Goal: Task Accomplishment & Management: Use online tool/utility

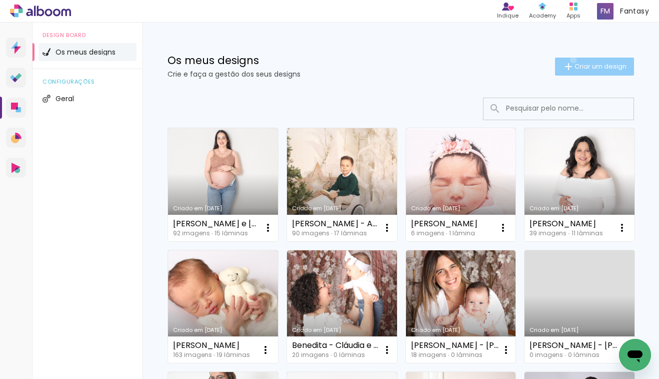
click at [572, 60] on paper-button "Criar um design" at bounding box center [594, 67] width 79 height 18
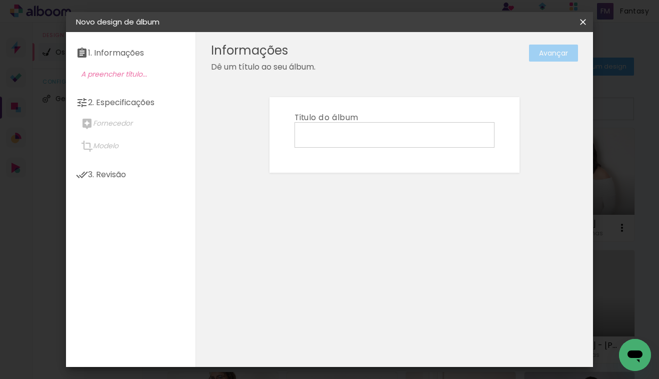
click at [421, 132] on input at bounding box center [394, 135] width 193 height 16
type input "Gonçalo - Batismo"
type paper-input "Gonçalo - Batismo"
click at [0, 0] on slot "Avançar" at bounding box center [0, 0] width 0 height 0
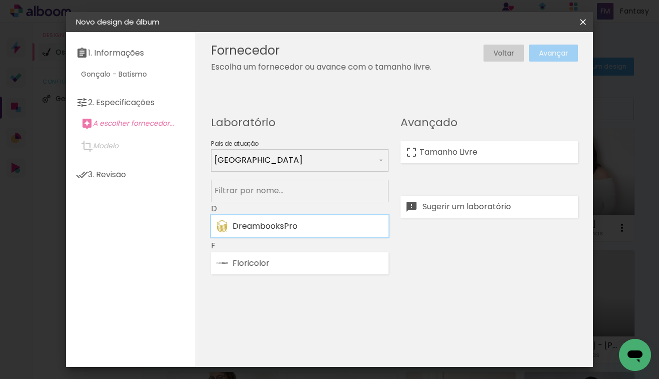
click at [352, 225] on div "DreambooksPro" at bounding box center [308, 226] width 151 height 8
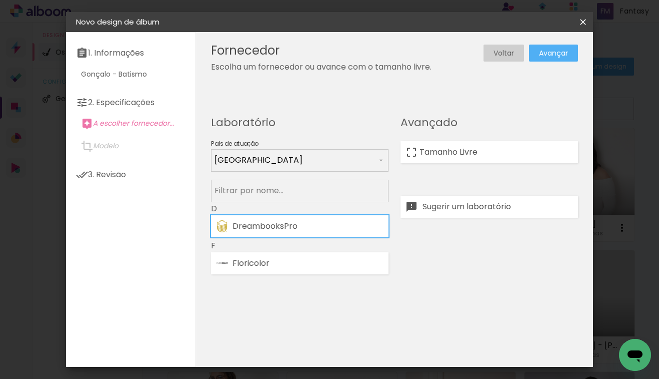
click at [558, 62] on header "Fornecedor Escolha um fornecedor ou avance com o tamanho livre. Voltar Avançar" at bounding box center [394, 58] width 397 height 52
click at [0, 0] on slot "Avançar" at bounding box center [0, 0] width 0 height 0
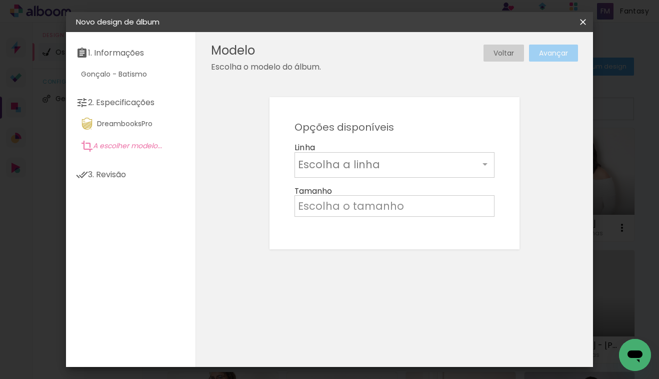
click at [448, 164] on input "text" at bounding box center [388, 165] width 181 height 16
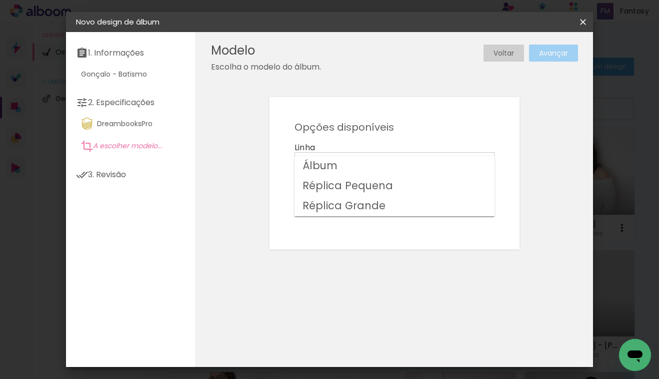
click at [418, 162] on paper-item "Álbum" at bounding box center [395, 166] width 200 height 20
type input "Álbum"
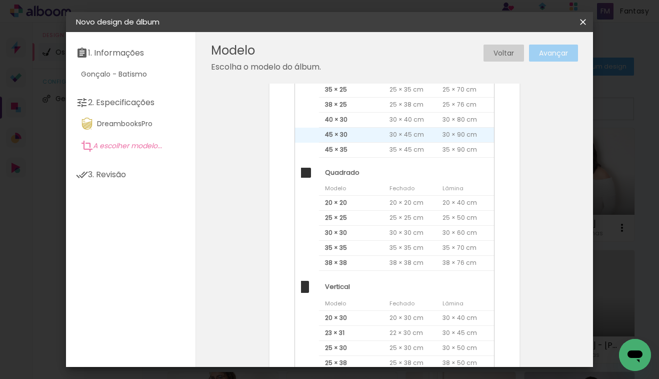
scroll to position [218, 0]
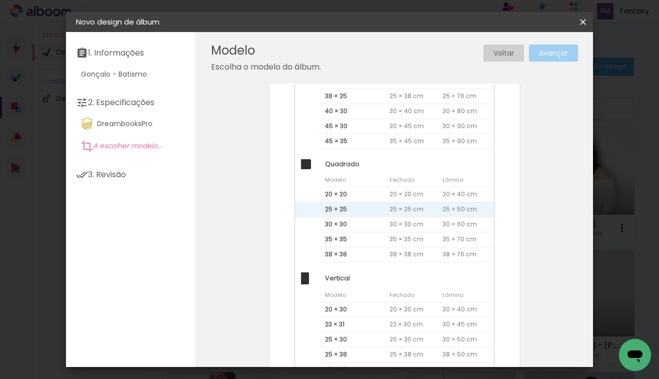
click at [384, 207] on span "25 × 25" at bounding box center [351, 209] width 65 height 15
click at [0, 0] on slot "Avançar" at bounding box center [0, 0] width 0 height 0
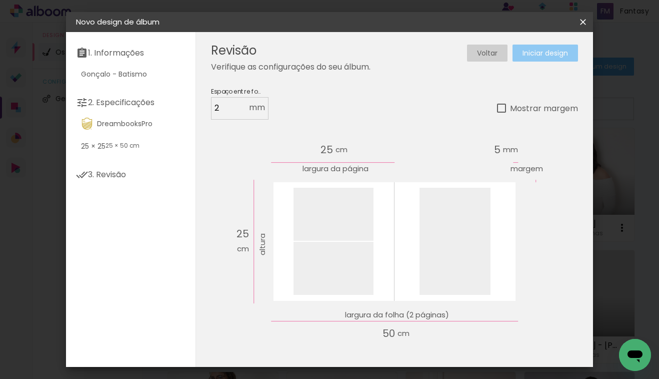
click at [549, 60] on paper-button "Iniciar design" at bounding box center [546, 53] width 66 height 17
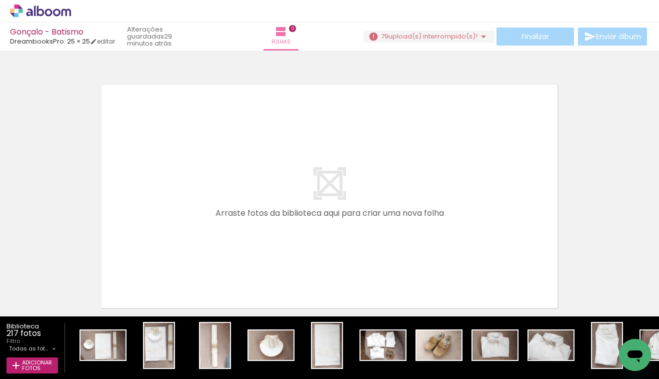
click at [482, 38] on iron-icon at bounding box center [484, 37] width 12 height 12
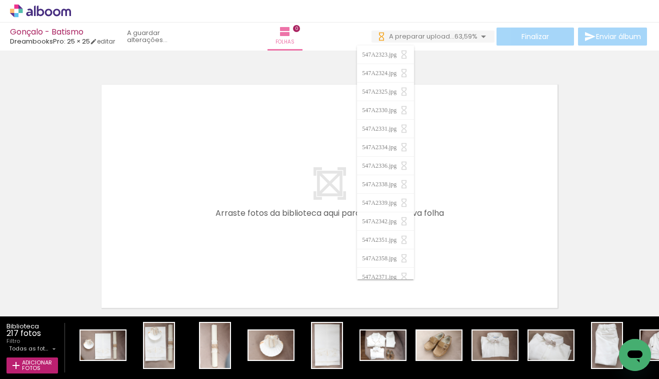
click at [632, 218] on div at bounding box center [329, 183] width 659 height 259
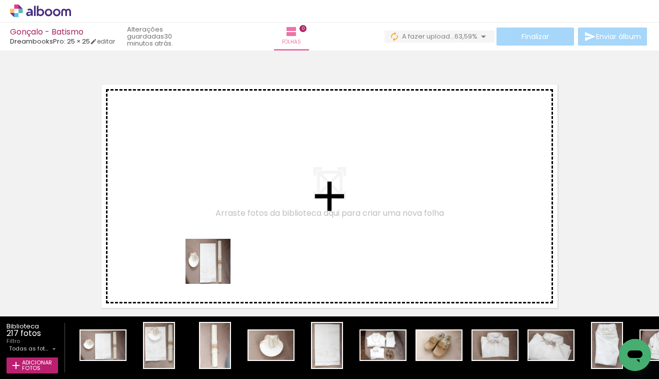
drag, startPoint x: 122, startPoint y: 346, endPoint x: 220, endPoint y: 267, distance: 126.0
click at [220, 267] on quentale-workspace at bounding box center [329, 189] width 659 height 379
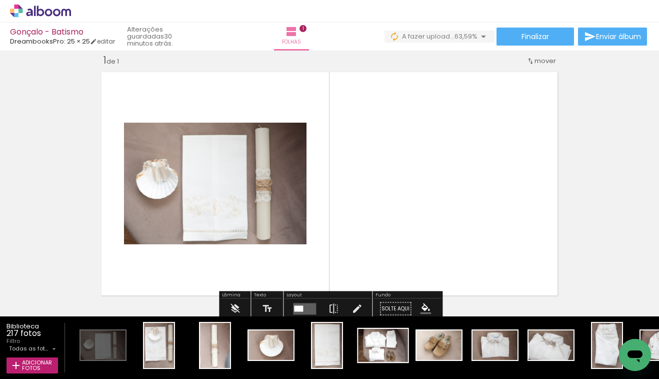
scroll to position [0, 79]
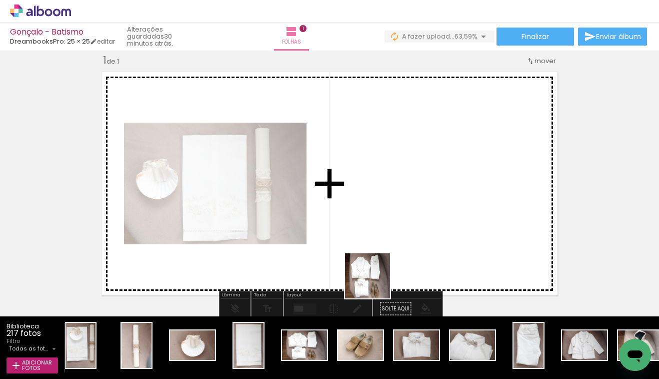
drag, startPoint x: 308, startPoint y: 346, endPoint x: 393, endPoint y: 266, distance: 116.8
click at [393, 266] on quentale-workspace at bounding box center [329, 189] width 659 height 379
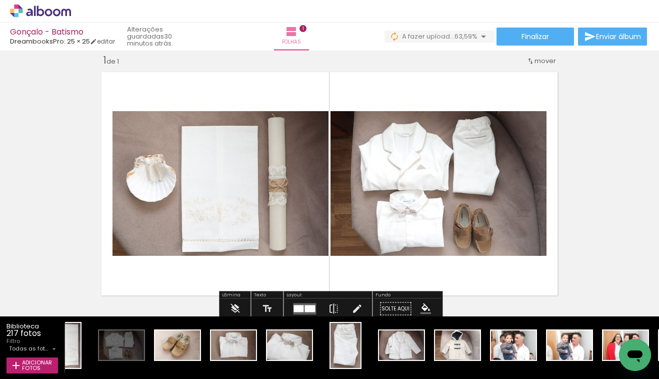
scroll to position [0, 266]
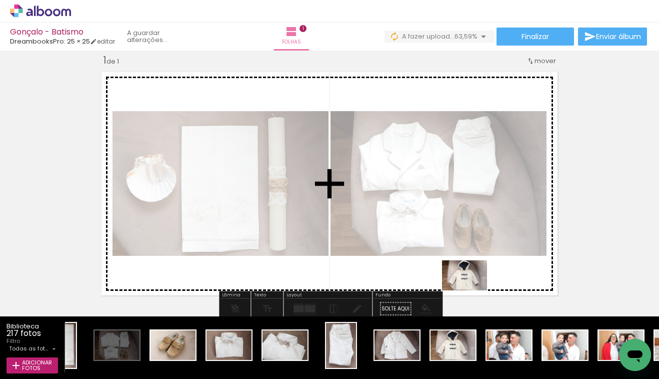
drag, startPoint x: 456, startPoint y: 342, endPoint x: 472, endPoint y: 290, distance: 54.1
click at [472, 290] on quentale-workspace at bounding box center [329, 189] width 659 height 379
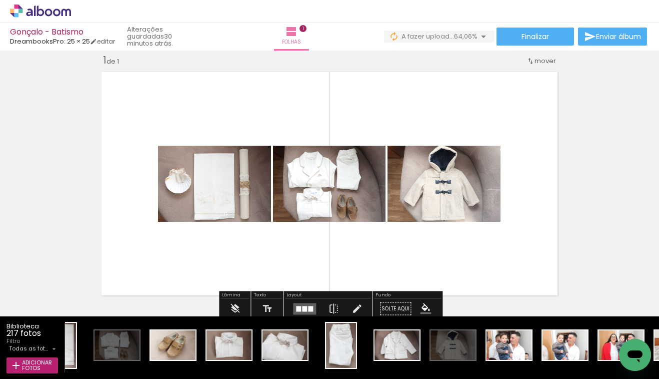
click at [310, 303] on quentale-layouter at bounding box center [304, 309] width 23 height 12
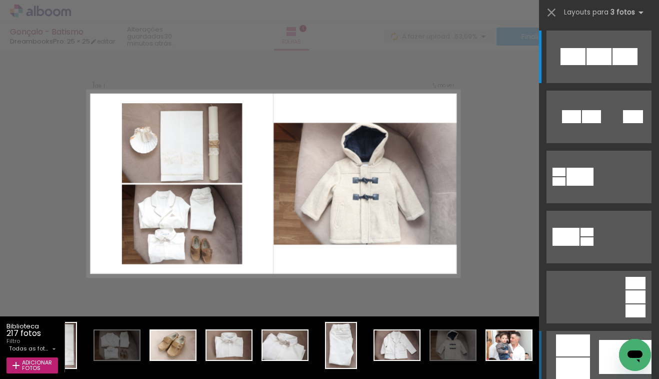
click at [586, 65] on div at bounding box center [573, 56] width 25 height 17
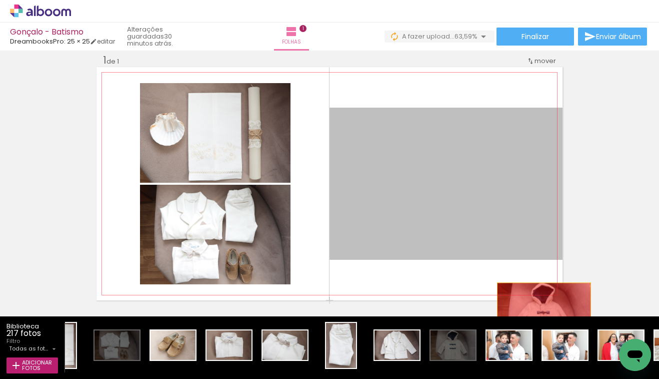
drag, startPoint x: 445, startPoint y: 226, endPoint x: 544, endPoint y: 313, distance: 132.2
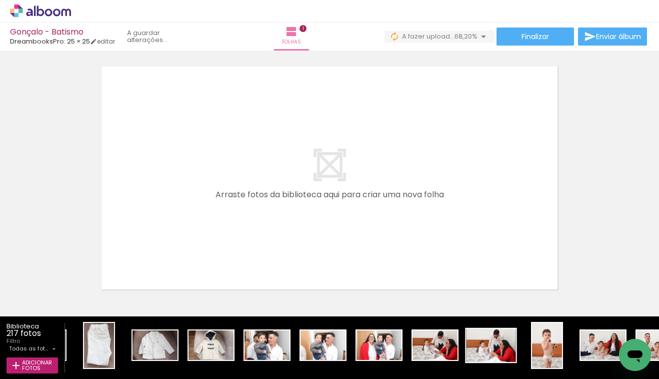
scroll to position [0, 525]
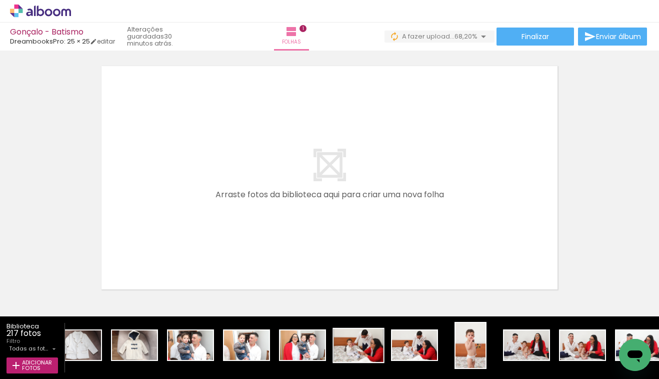
scroll to position [0, 610]
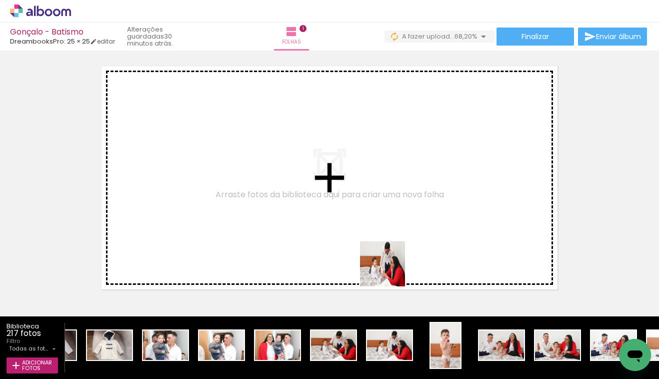
drag, startPoint x: 395, startPoint y: 348, endPoint x: 390, endPoint y: 271, distance: 76.7
click at [390, 271] on quentale-workspace at bounding box center [329, 189] width 659 height 379
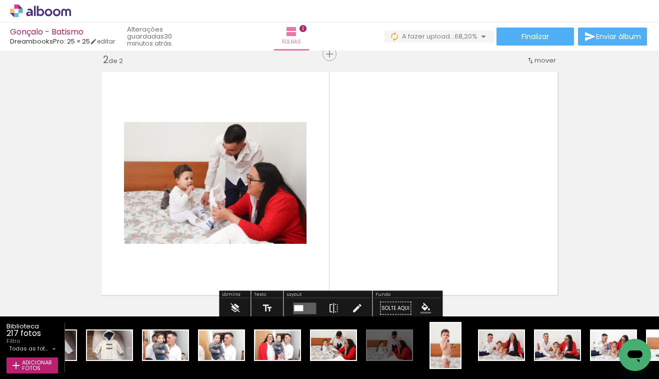
scroll to position [271, 0]
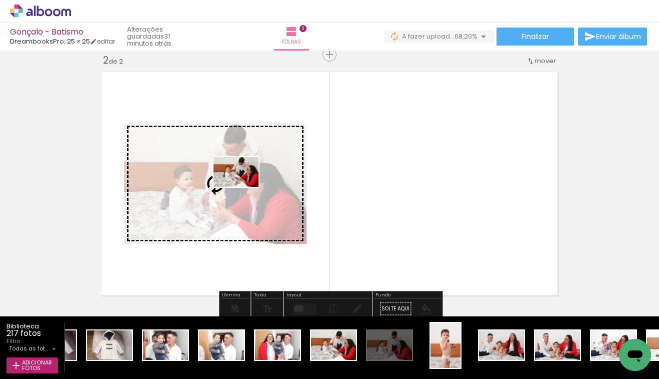
drag, startPoint x: 341, startPoint y: 336, endPoint x: 239, endPoint y: 191, distance: 176.7
click at [239, 191] on quentale-workspace at bounding box center [329, 189] width 659 height 379
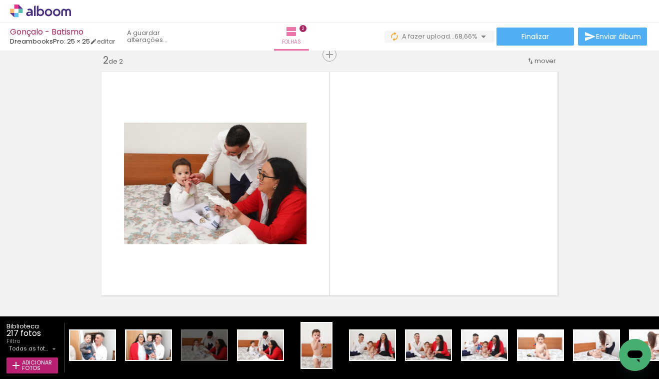
scroll to position [0, 740]
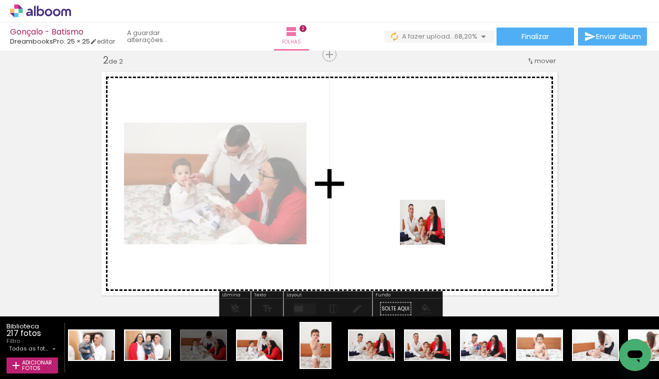
drag, startPoint x: 447, startPoint y: 346, endPoint x: 430, endPoint y: 229, distance: 117.7
click at [430, 229] on quentale-workspace at bounding box center [329, 189] width 659 height 379
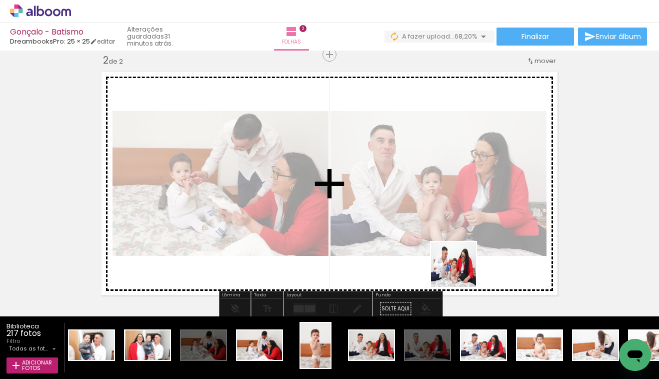
drag, startPoint x: 473, startPoint y: 328, endPoint x: 461, endPoint y: 272, distance: 57.2
click at [461, 272] on quentale-workspace at bounding box center [329, 189] width 659 height 379
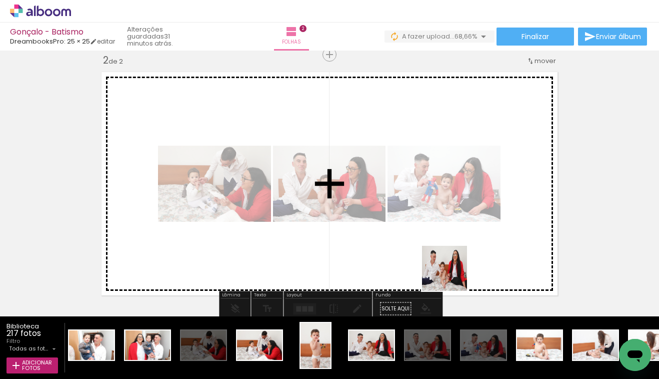
drag, startPoint x: 379, startPoint y: 342, endPoint x: 452, endPoint y: 276, distance: 98.8
click at [452, 276] on quentale-workspace at bounding box center [329, 189] width 659 height 379
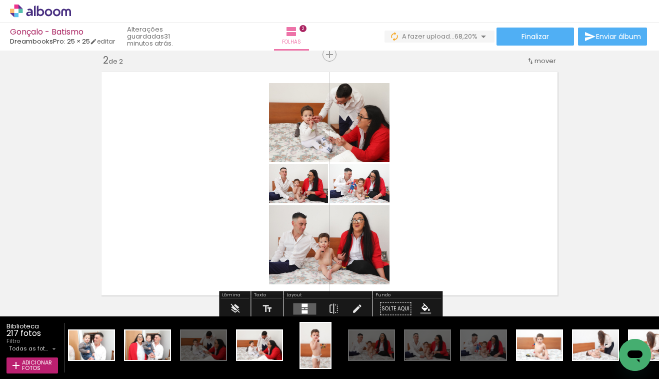
click at [296, 299] on div at bounding box center [304, 309] width 27 height 20
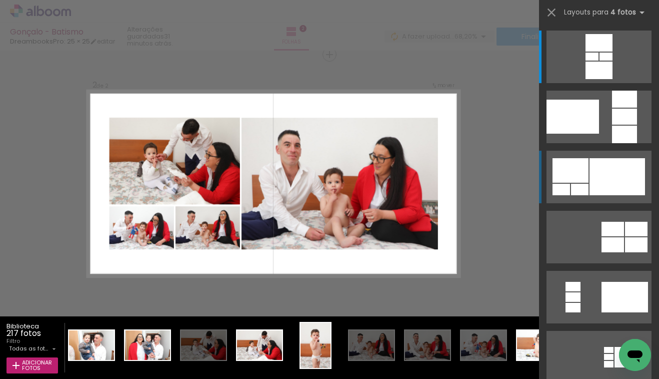
click at [594, 172] on div at bounding box center [618, 176] width 56 height 37
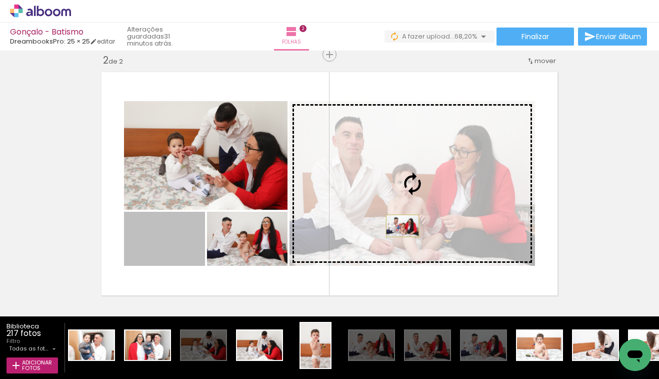
drag, startPoint x: 192, startPoint y: 257, endPoint x: 403, endPoint y: 226, distance: 212.9
click at [0, 0] on slot at bounding box center [0, 0] width 0 height 0
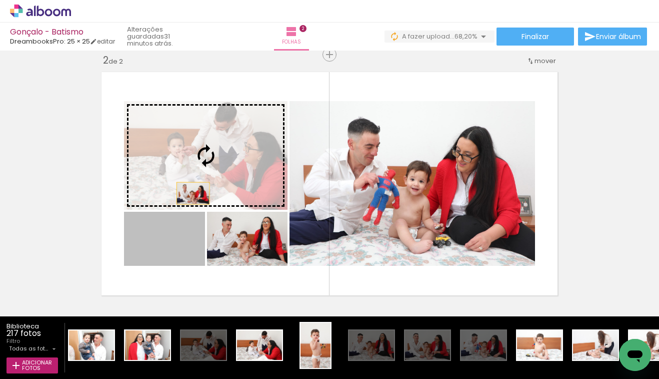
drag, startPoint x: 177, startPoint y: 247, endPoint x: 196, endPoint y: 184, distance: 65.4
click at [0, 0] on slot at bounding box center [0, 0] width 0 height 0
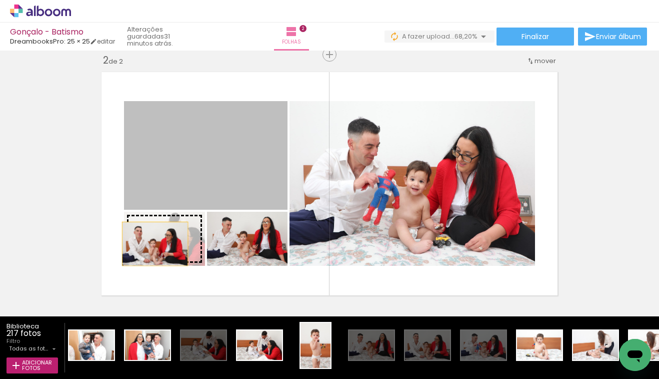
drag, startPoint x: 222, startPoint y: 193, endPoint x: 155, endPoint y: 244, distance: 83.6
click at [0, 0] on slot at bounding box center [0, 0] width 0 height 0
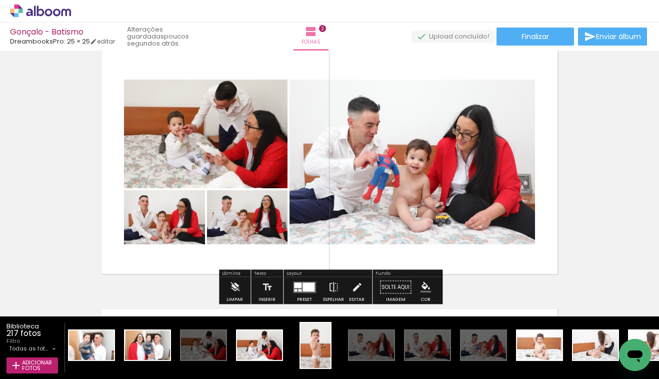
scroll to position [269, 0]
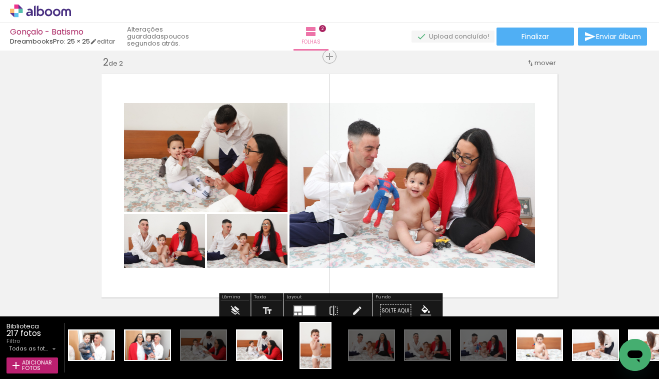
click at [554, 209] on quentale-layouter at bounding box center [330, 185] width 466 height 233
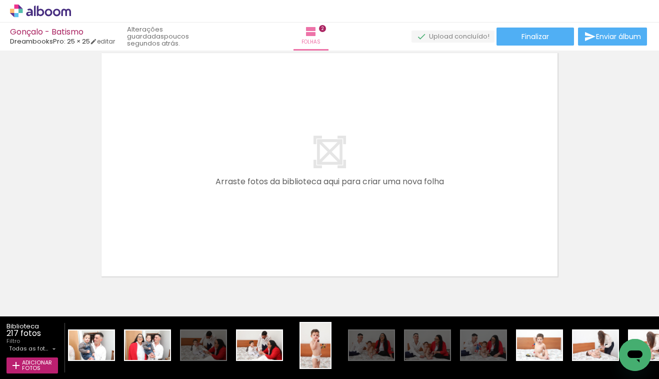
scroll to position [548, 0]
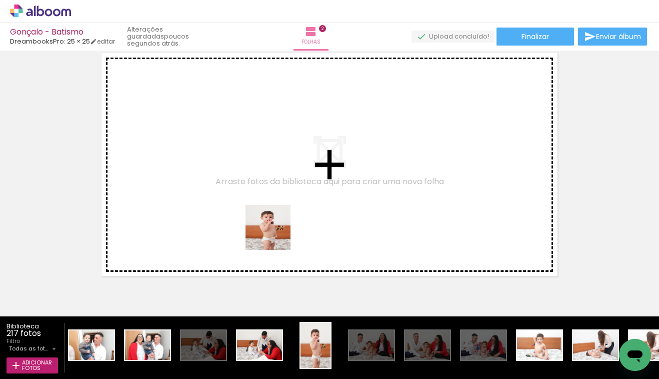
drag, startPoint x: 315, startPoint y: 338, endPoint x: 276, endPoint y: 235, distance: 110.2
click at [276, 235] on quentale-workspace at bounding box center [329, 189] width 659 height 379
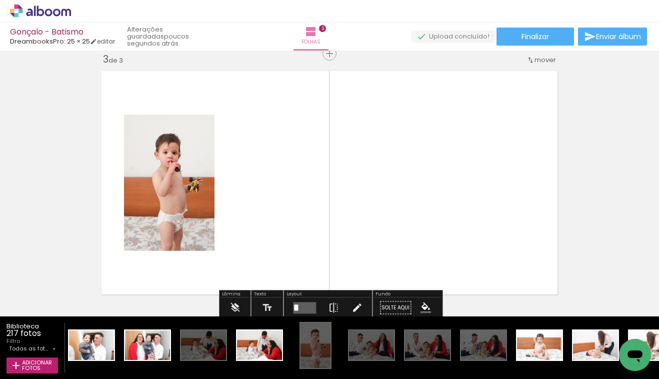
scroll to position [529, 0]
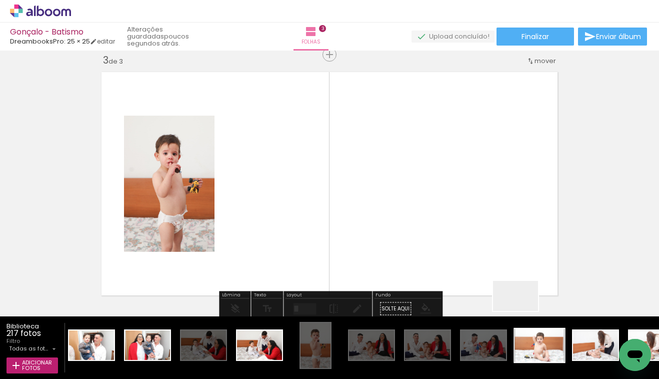
drag, startPoint x: 527, startPoint y: 321, endPoint x: 522, endPoint y: 338, distance: 17.9
click at [489, 259] on quentale-workspace at bounding box center [329, 189] width 659 height 379
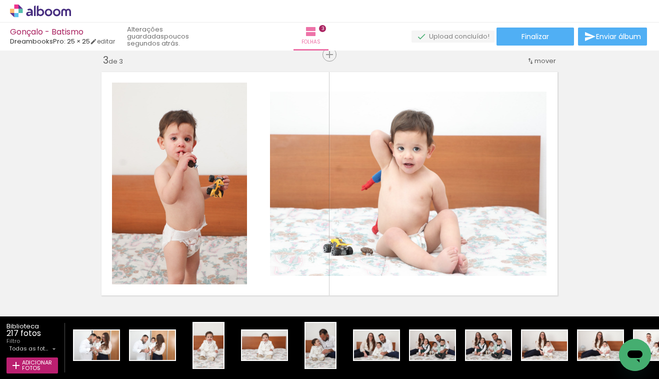
scroll to position [0, 2072]
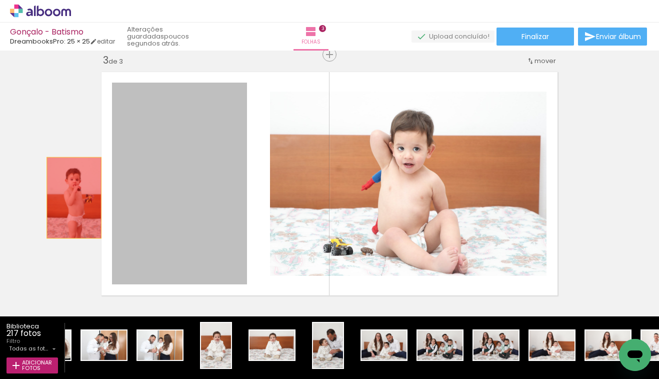
drag, startPoint x: 156, startPoint y: 213, endPoint x: 74, endPoint y: 198, distance: 82.9
click at [74, 198] on div "Inserir folha 1 de 3 Inserir folha 2 de 3 Inserir folha 3 de 3" at bounding box center [329, 41] width 659 height 1033
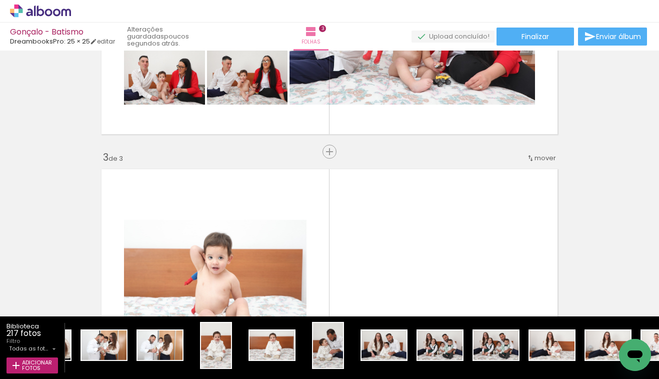
scroll to position [448, 0]
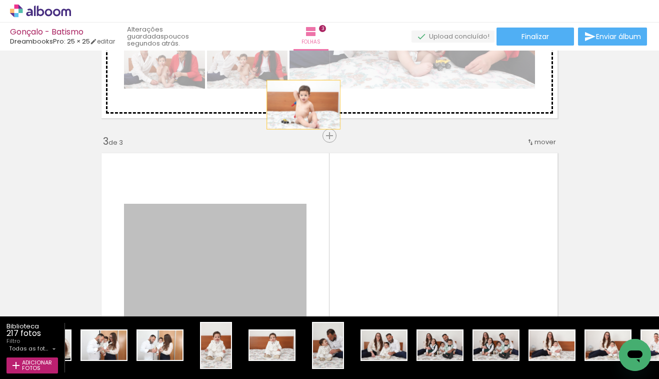
drag, startPoint x: 259, startPoint y: 242, endPoint x: 304, endPoint y: 105, distance: 144.8
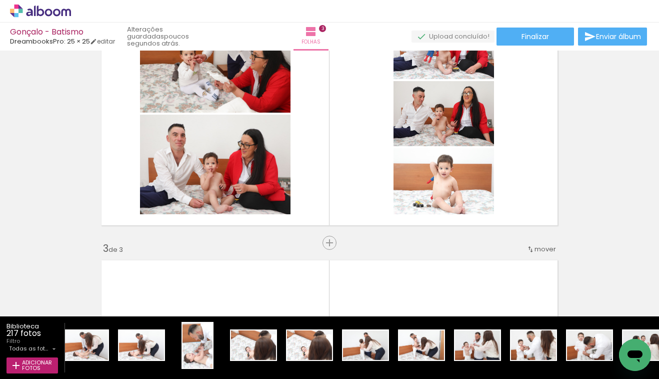
scroll to position [296, 0]
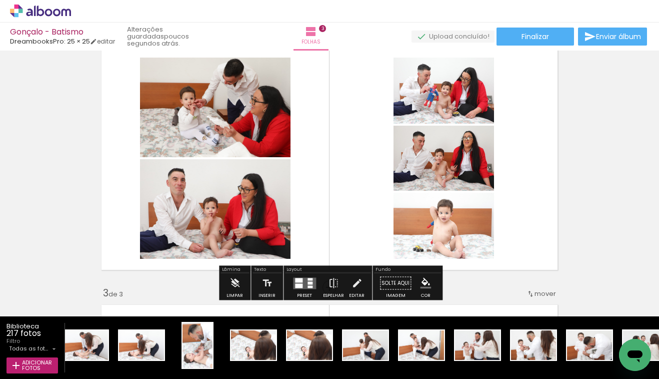
click at [309, 276] on div at bounding box center [304, 283] width 27 height 20
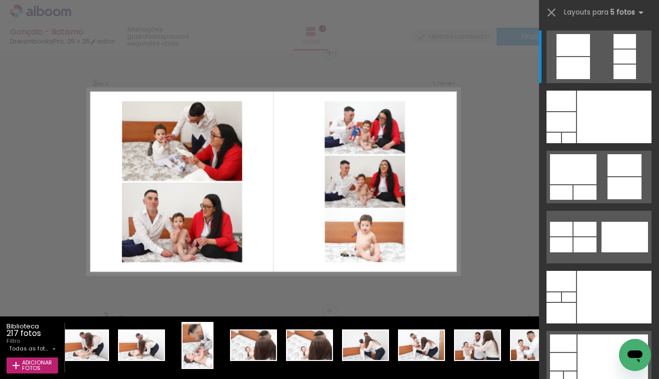
scroll to position [271, 0]
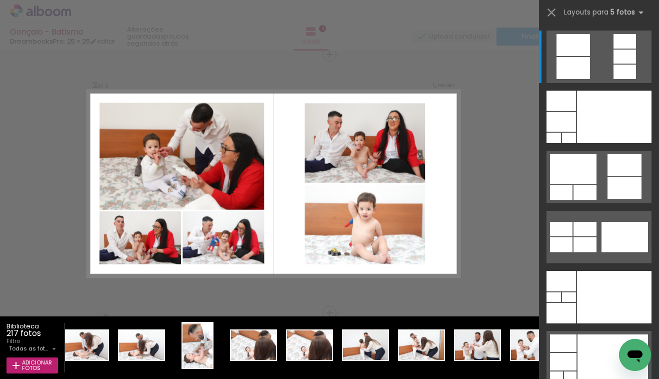
click at [510, 144] on div "Confirmar Cancelar" at bounding box center [329, 308] width 659 height 1057
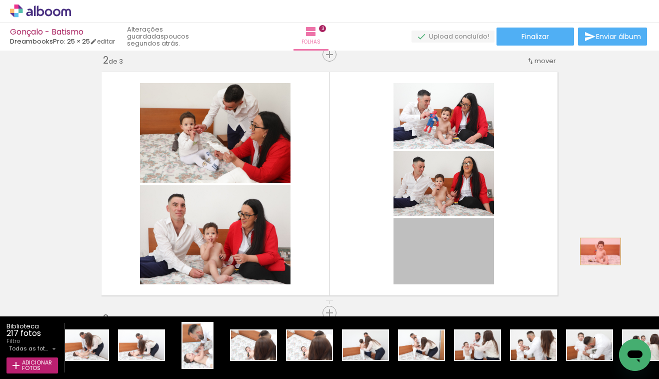
drag, startPoint x: 439, startPoint y: 266, endPoint x: 601, endPoint y: 251, distance: 162.8
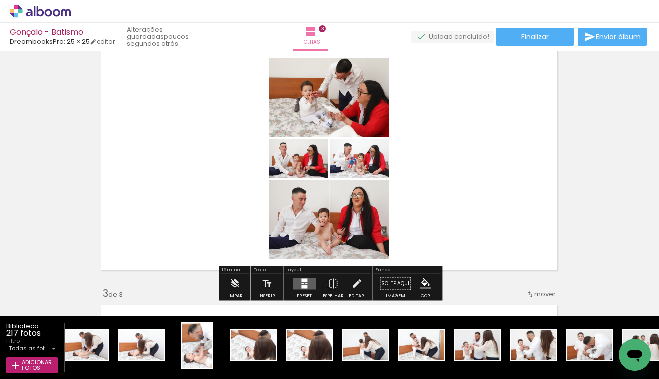
scroll to position [296, 0]
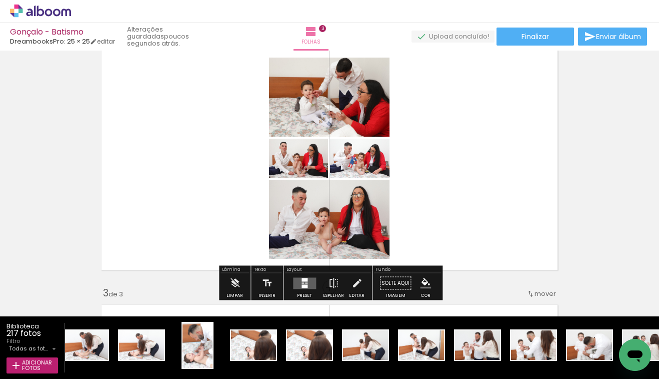
click at [303, 284] on div at bounding box center [305, 286] width 6 height 4
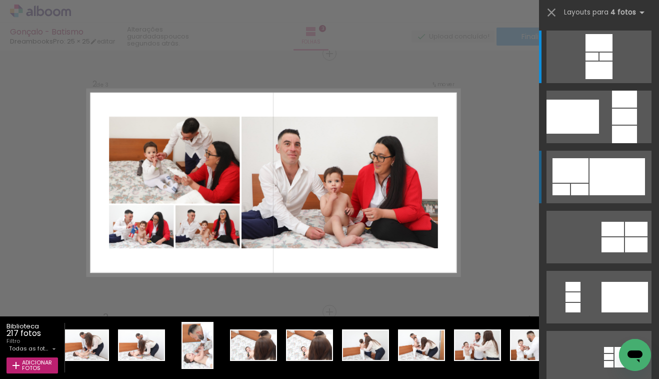
scroll to position [271, 0]
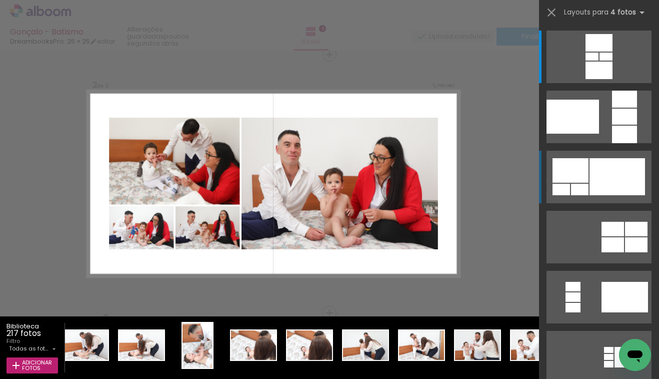
click at [586, 79] on div at bounding box center [599, 71] width 27 height 18
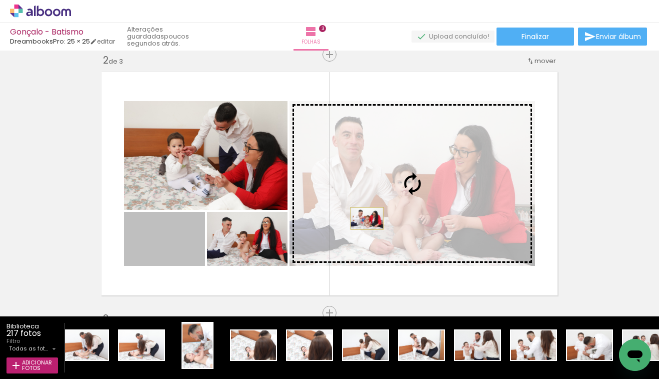
drag, startPoint x: 166, startPoint y: 250, endPoint x: 367, endPoint y: 218, distance: 203.6
click at [0, 0] on slot at bounding box center [0, 0] width 0 height 0
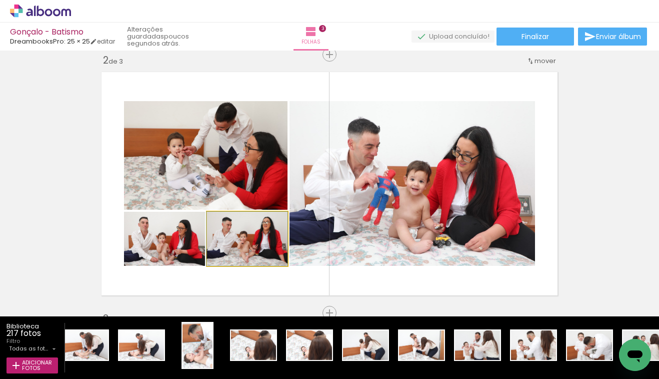
drag, startPoint x: 240, startPoint y: 258, endPoint x: 236, endPoint y: 188, distance: 69.7
click at [0, 0] on slot at bounding box center [0, 0] width 0 height 0
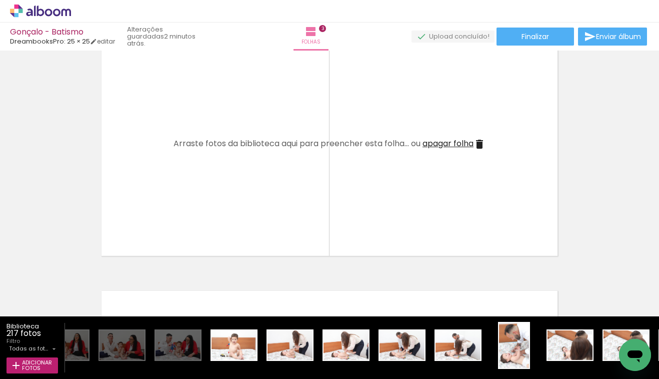
scroll to position [581, 0]
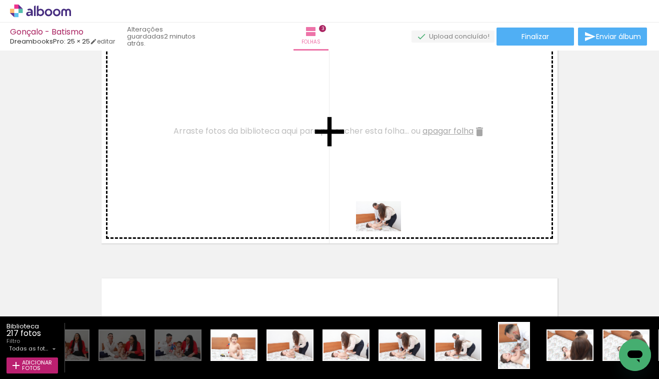
drag, startPoint x: 415, startPoint y: 355, endPoint x: 386, endPoint y: 231, distance: 126.8
click at [386, 231] on quentale-workspace at bounding box center [329, 189] width 659 height 379
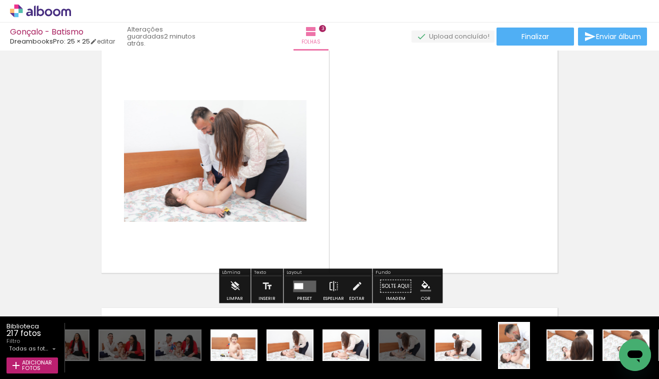
scroll to position [542, 0]
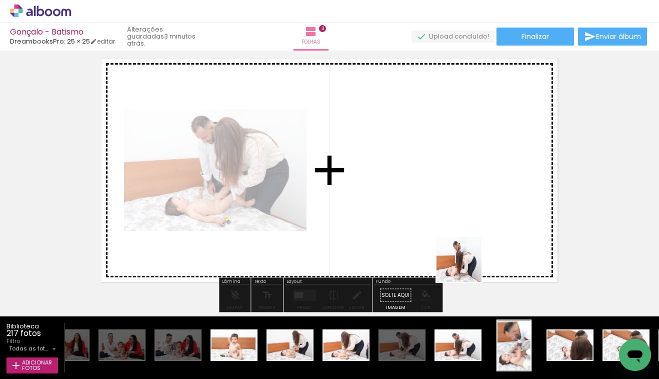
drag, startPoint x: 466, startPoint y: 346, endPoint x: 526, endPoint y: 340, distance: 60.3
click at [467, 266] on quentale-workspace at bounding box center [329, 189] width 659 height 379
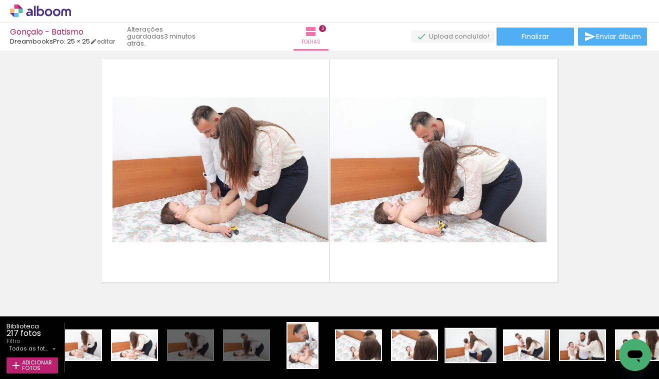
scroll to position [0, 1379]
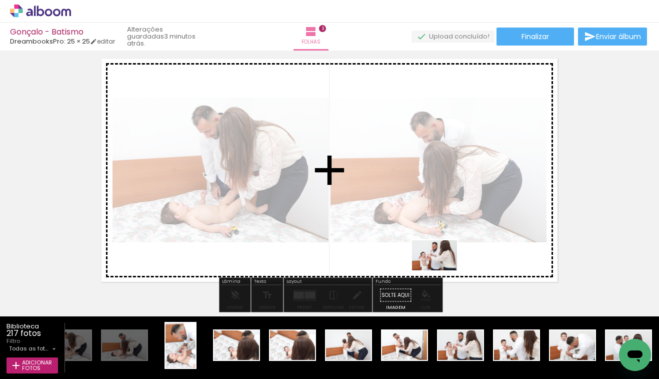
drag, startPoint x: 468, startPoint y: 356, endPoint x: 442, endPoint y: 270, distance: 89.9
click at [442, 270] on quentale-workspace at bounding box center [329, 189] width 659 height 379
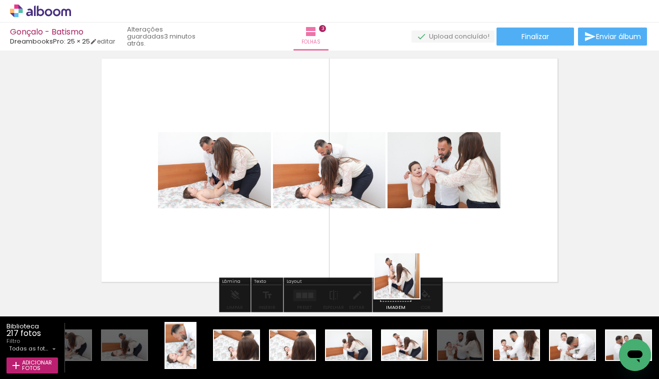
drag, startPoint x: 402, startPoint y: 340, endPoint x: 406, endPoint y: 251, distance: 89.1
click at [406, 251] on quentale-workspace at bounding box center [329, 189] width 659 height 379
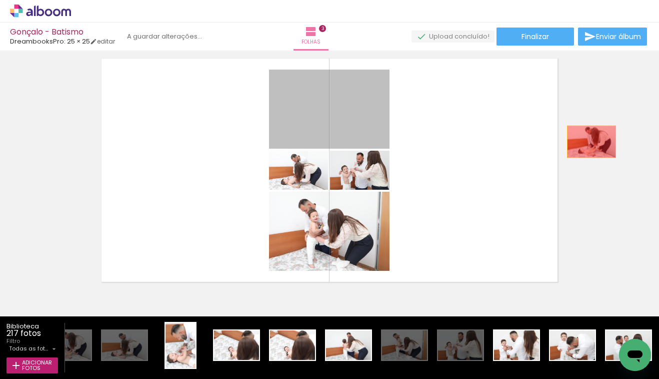
drag, startPoint x: 346, startPoint y: 126, endPoint x: 593, endPoint y: 142, distance: 248.2
click at [593, 142] on div "Inserir folha 1 de 3 Inserir folha 2 de 3 Inserir folha 3 de 3" at bounding box center [329, 28] width 659 height 1033
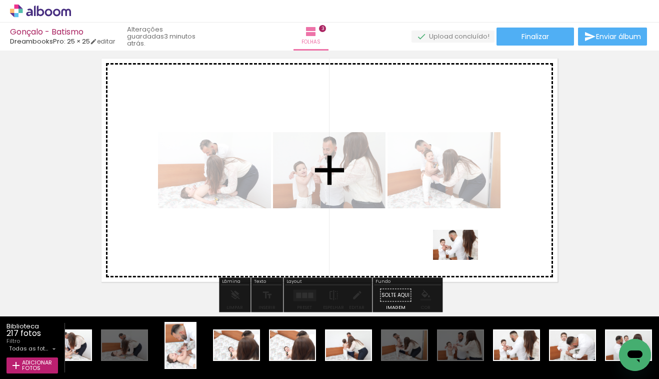
drag, startPoint x: 517, startPoint y: 360, endPoint x: 463, endPoint y: 260, distance: 114.2
click at [463, 260] on quentale-workspace at bounding box center [329, 189] width 659 height 379
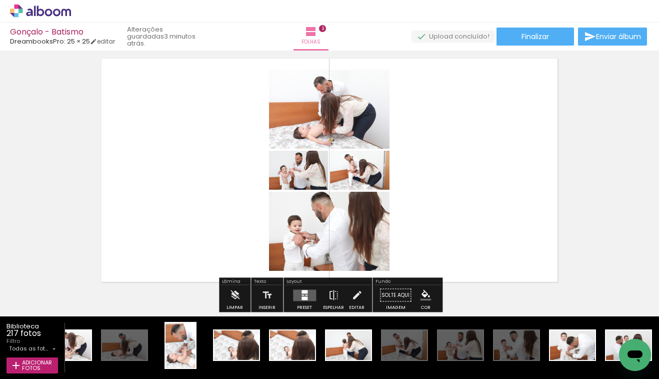
scroll to position [0, 1546]
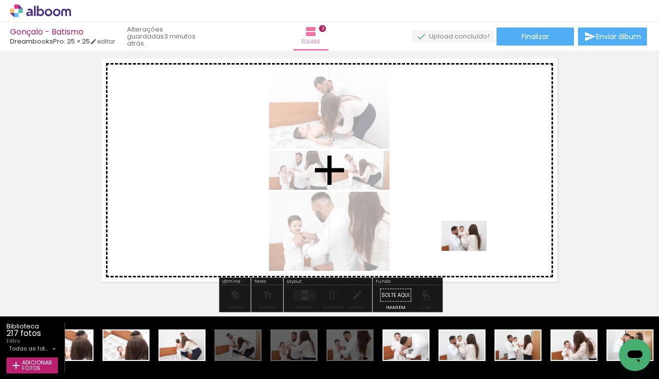
drag, startPoint x: 456, startPoint y: 348, endPoint x: 472, endPoint y: 251, distance: 98.8
click at [472, 251] on quentale-workspace at bounding box center [329, 189] width 659 height 379
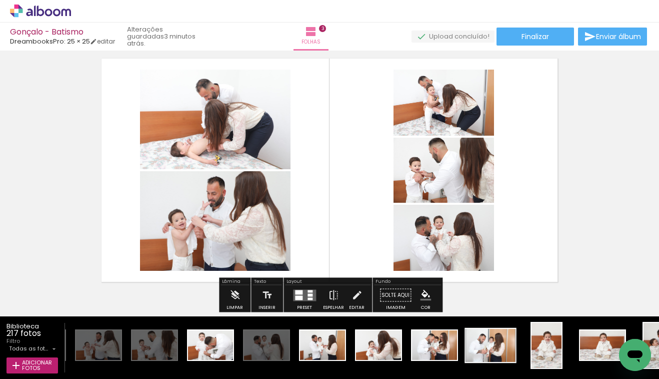
scroll to position [0, 1754]
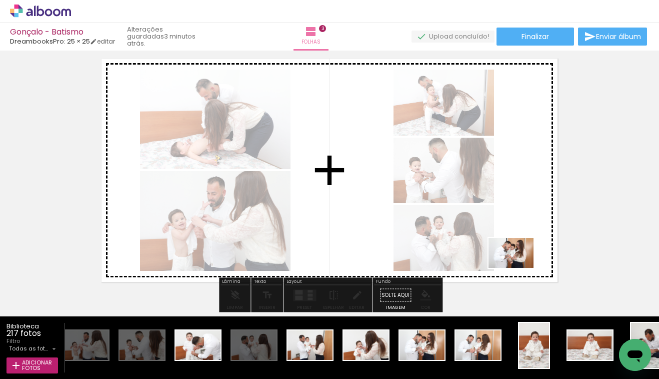
drag, startPoint x: 445, startPoint y: 347, endPoint x: 519, endPoint y: 268, distance: 108.0
click at [519, 268] on quentale-workspace at bounding box center [329, 189] width 659 height 379
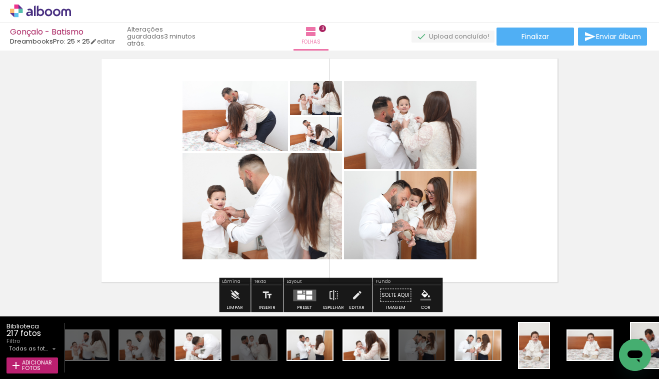
click at [307, 296] on div at bounding box center [309, 297] width 6 height 4
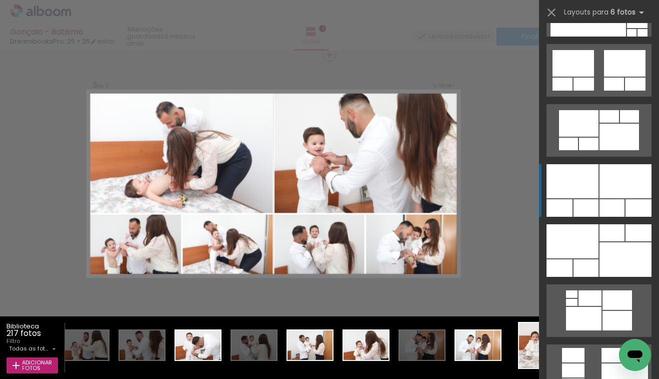
scroll to position [590, 0]
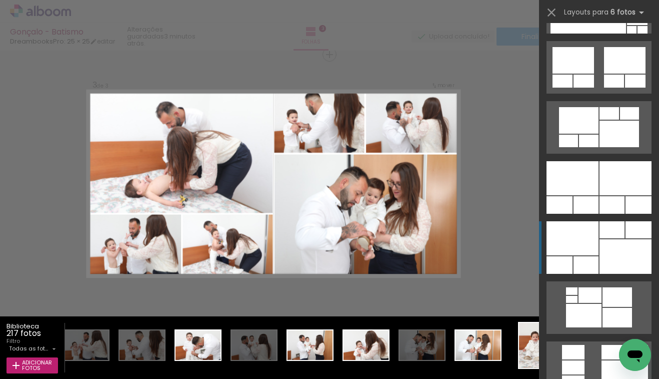
click at [582, 244] on div at bounding box center [573, 238] width 52 height 34
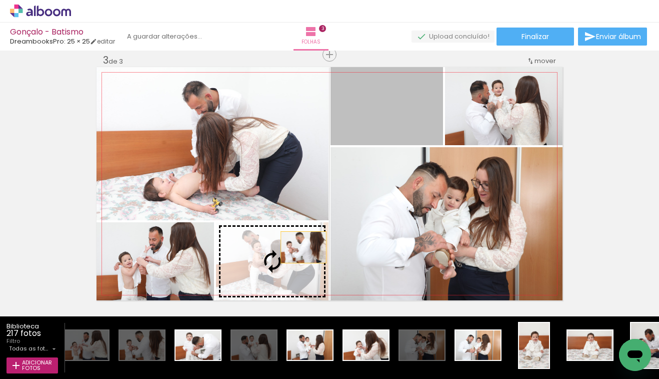
drag, startPoint x: 419, startPoint y: 124, endPoint x: 304, endPoint y: 247, distance: 168.8
click at [0, 0] on slot at bounding box center [0, 0] width 0 height 0
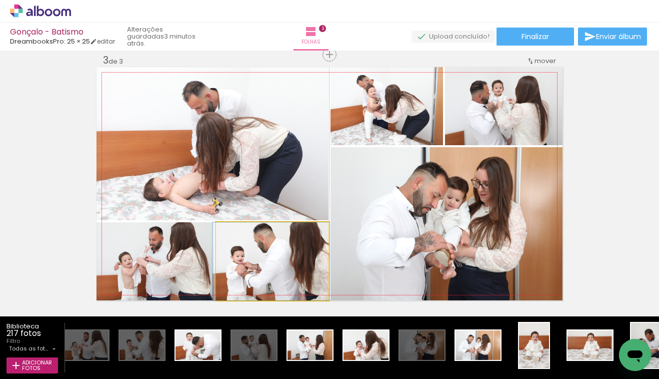
drag, startPoint x: 291, startPoint y: 264, endPoint x: 291, endPoint y: 278, distance: 14.5
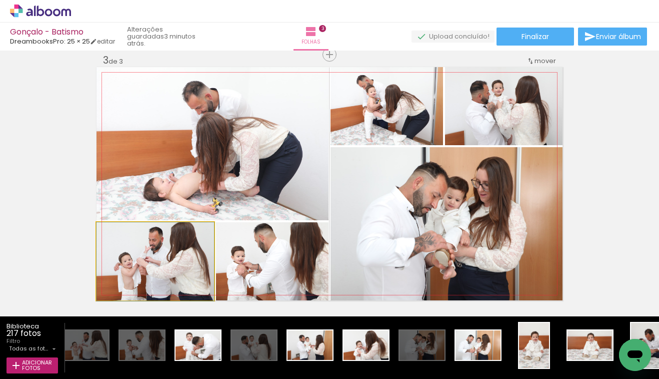
drag, startPoint x: 193, startPoint y: 265, endPoint x: 191, endPoint y: 277, distance: 12.1
click at [191, 276] on div at bounding box center [156, 261] width 118 height 79
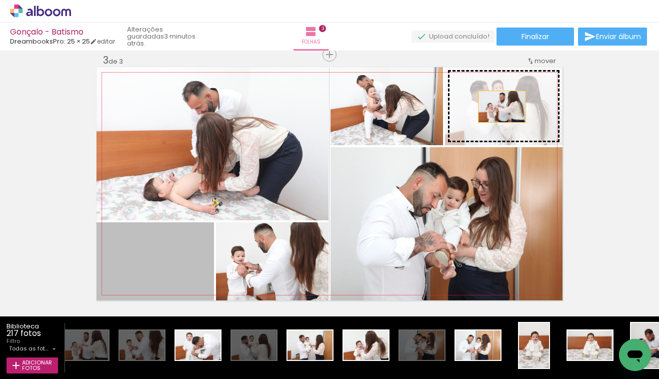
drag, startPoint x: 185, startPoint y: 262, endPoint x: 521, endPoint y: 93, distance: 375.7
click at [0, 0] on slot at bounding box center [0, 0] width 0 height 0
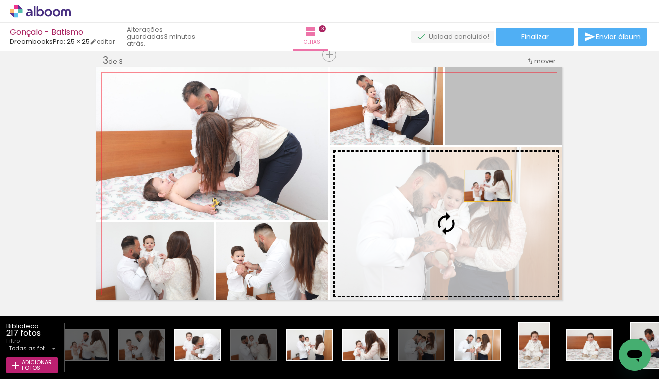
drag, startPoint x: 521, startPoint y: 93, endPoint x: 483, endPoint y: 199, distance: 112.0
click at [0, 0] on slot at bounding box center [0, 0] width 0 height 0
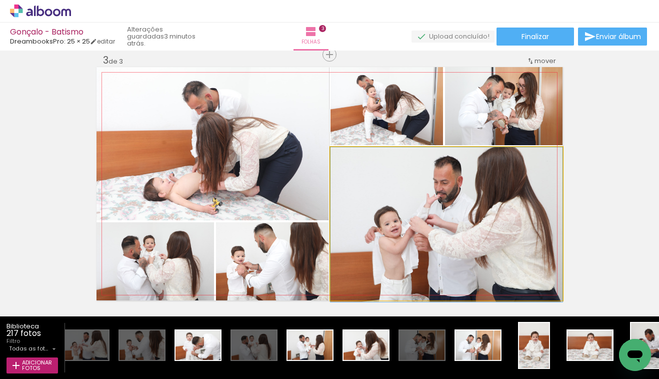
drag, startPoint x: 529, startPoint y: 199, endPoint x: 528, endPoint y: 219, distance: 20.5
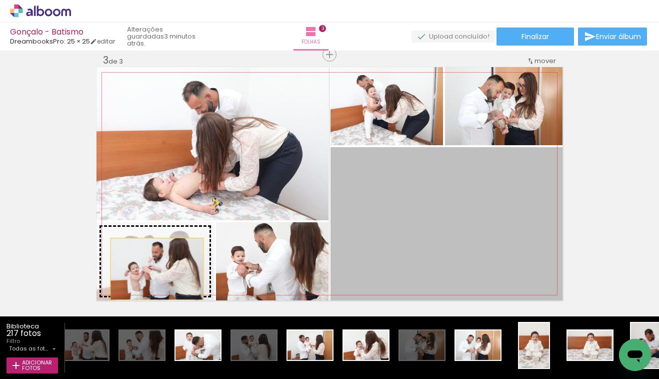
drag, startPoint x: 470, startPoint y: 222, endPoint x: 157, endPoint y: 269, distance: 316.7
click at [0, 0] on slot at bounding box center [0, 0] width 0 height 0
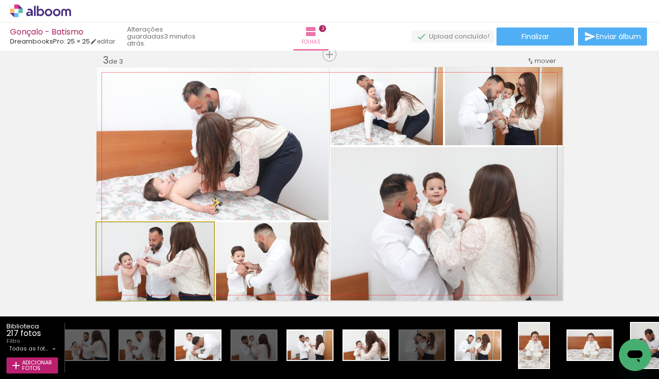
drag, startPoint x: 167, startPoint y: 255, endPoint x: 206, endPoint y: 262, distance: 40.2
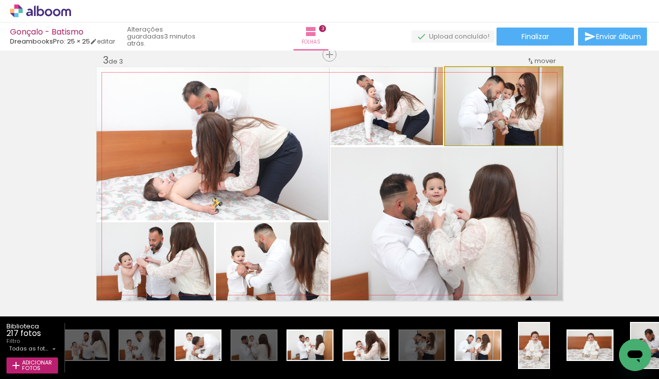
drag, startPoint x: 527, startPoint y: 110, endPoint x: 527, endPoint y: 125, distance: 14.5
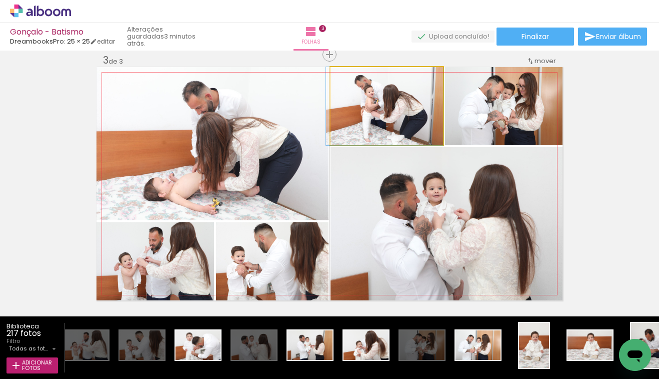
drag, startPoint x: 417, startPoint y: 113, endPoint x: 414, endPoint y: 133, distance: 19.7
click at [414, 133] on div at bounding box center [384, 106] width 117 height 78
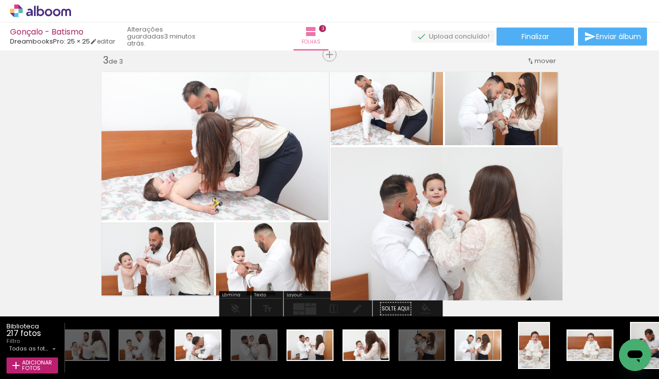
drag, startPoint x: 433, startPoint y: 190, endPoint x: 433, endPoint y: 200, distance: 10.0
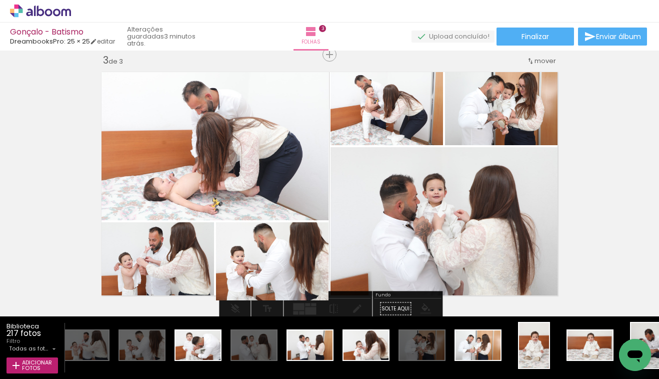
drag, startPoint x: 309, startPoint y: 250, endPoint x: 309, endPoint y: 267, distance: 17.5
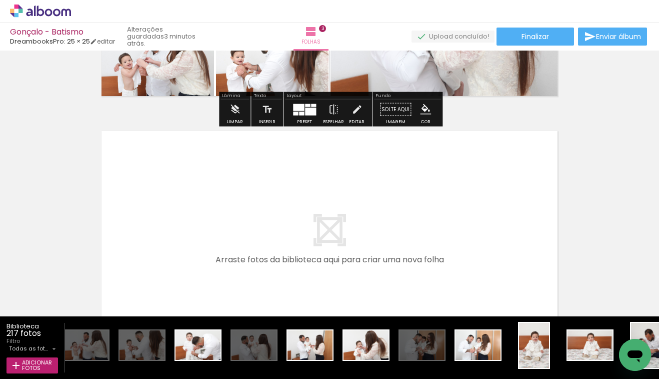
scroll to position [773, 0]
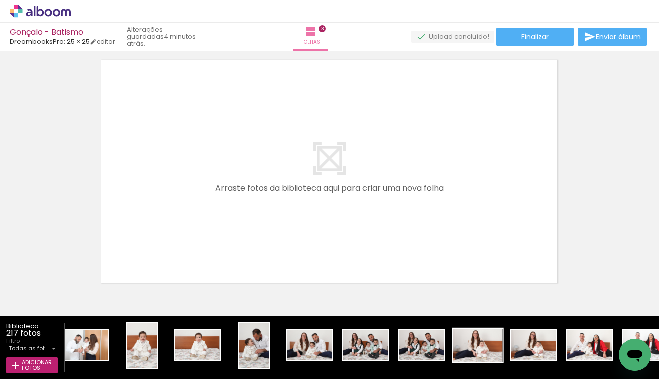
scroll to position [0, 2155]
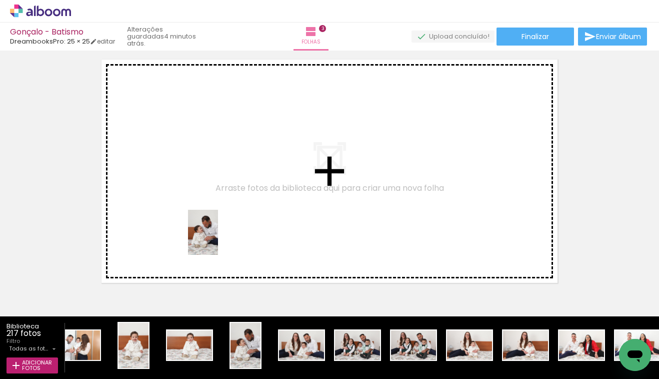
drag, startPoint x: 243, startPoint y: 353, endPoint x: 218, endPoint y: 240, distance: 115.7
click at [218, 240] on quentale-workspace at bounding box center [329, 189] width 659 height 379
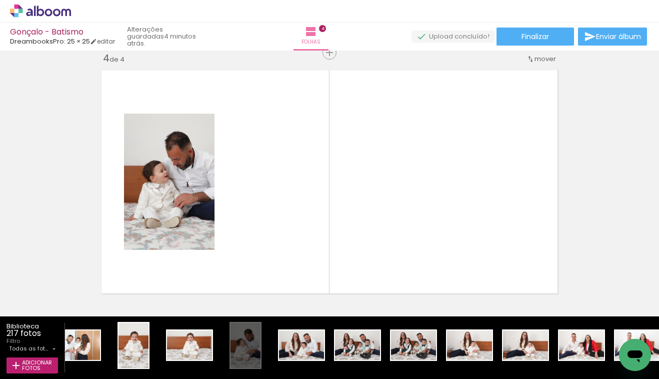
scroll to position [787, 0]
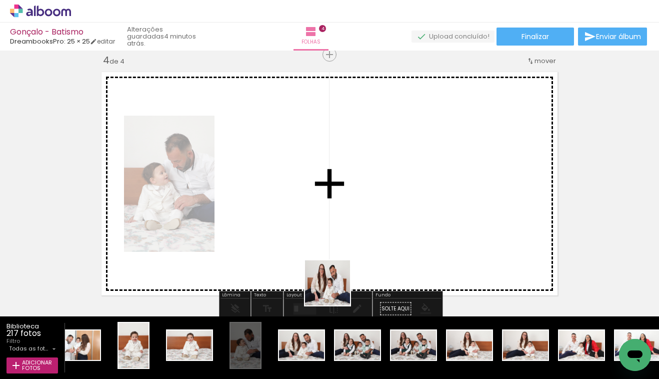
drag, startPoint x: 298, startPoint y: 350, endPoint x: 439, endPoint y: 326, distance: 142.6
click at [350, 262] on quentale-workspace at bounding box center [329, 189] width 659 height 379
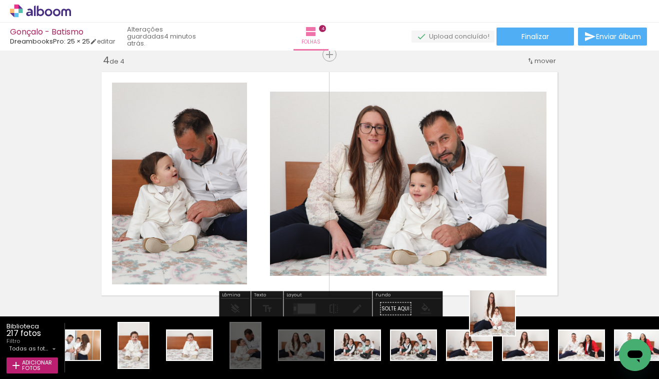
drag, startPoint x: 511, startPoint y: 355, endPoint x: 473, endPoint y: 276, distance: 87.3
click at [473, 276] on quentale-workspace at bounding box center [329, 189] width 659 height 379
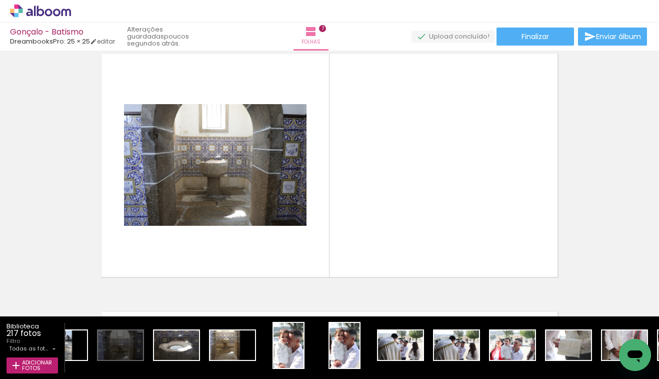
scroll to position [0, 5194]
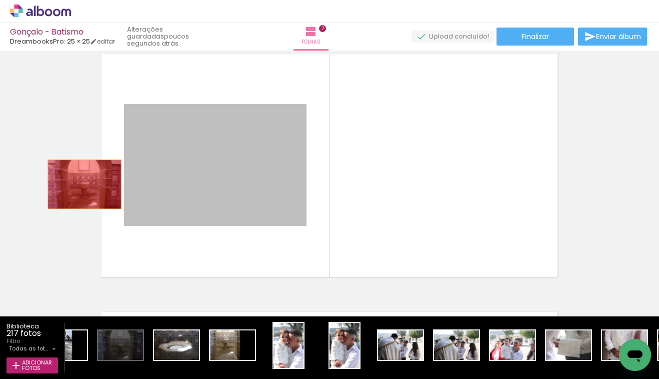
drag, startPoint x: 248, startPoint y: 168, endPoint x: 85, endPoint y: 184, distance: 163.9
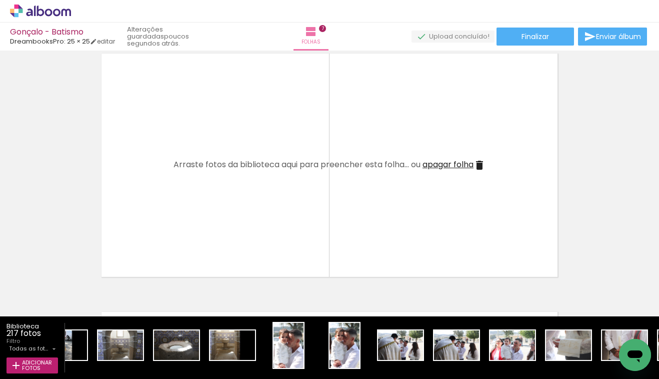
click at [0, 203] on html "link( href="../../bower_components/polymer/polymer.html" rel="import" ) picture…" at bounding box center [329, 189] width 659 height 379
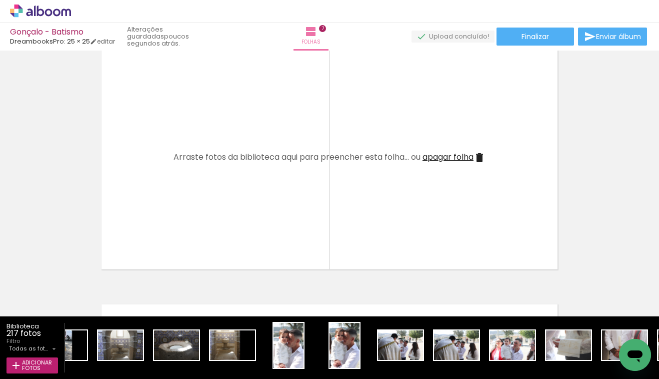
scroll to position [0, 5204]
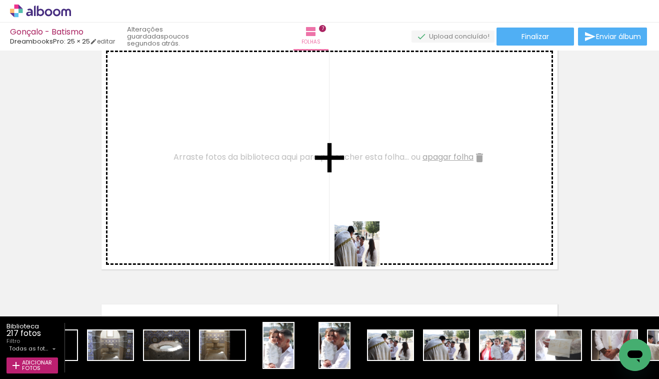
drag, startPoint x: 388, startPoint y: 337, endPoint x: 431, endPoint y: 323, distance: 45.2
click at [334, 200] on quentale-workspace at bounding box center [329, 189] width 659 height 379
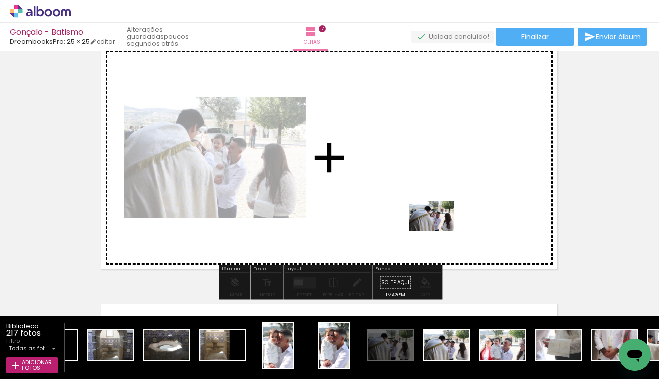
drag, startPoint x: 446, startPoint y: 328, endPoint x: 440, endPoint y: 231, distance: 97.2
click at [440, 231] on quentale-workspace at bounding box center [329, 189] width 659 height 379
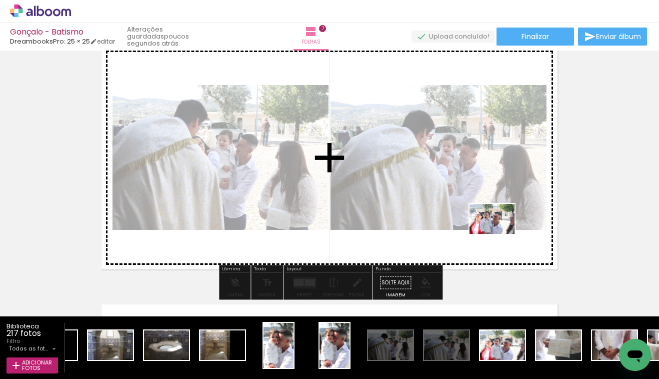
drag, startPoint x: 506, startPoint y: 336, endPoint x: 500, endPoint y: 234, distance: 102.8
click at [500, 234] on quentale-workspace at bounding box center [329, 189] width 659 height 379
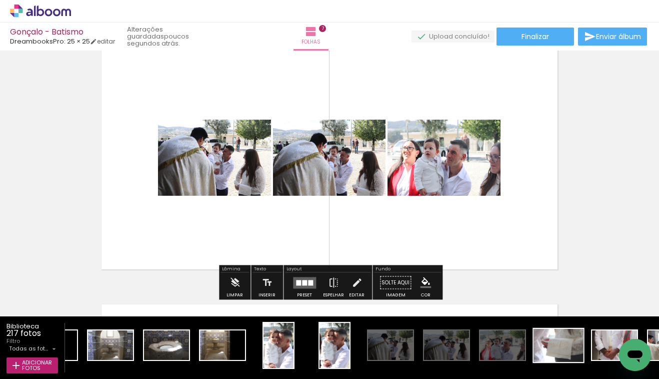
scroll to position [0, 5568]
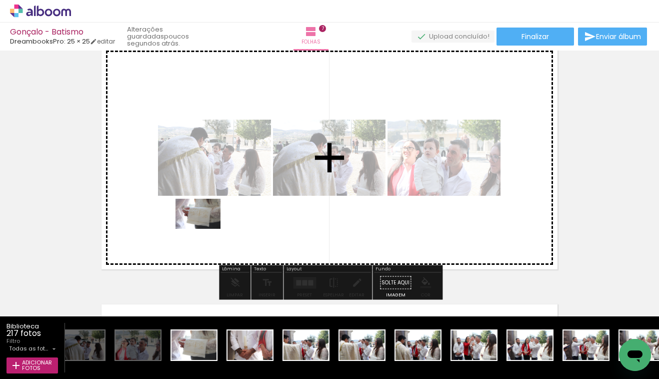
drag, startPoint x: 187, startPoint y: 349, endPoint x: 240, endPoint y: 321, distance: 60.4
click at [205, 224] on quentale-workspace at bounding box center [329, 189] width 659 height 379
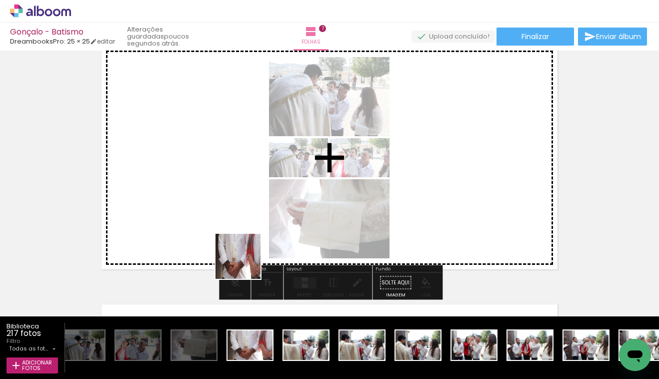
drag, startPoint x: 241, startPoint y: 340, endPoint x: 230, endPoint y: 235, distance: 105.2
click at [230, 235] on quentale-workspace at bounding box center [329, 189] width 659 height 379
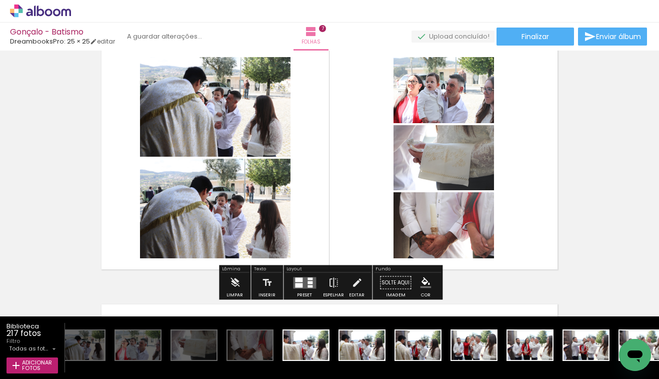
scroll to position [1588, 0]
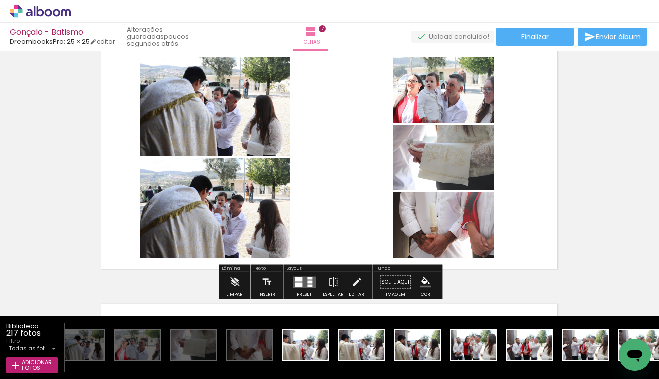
click at [304, 282] on quentale-layouter at bounding box center [304, 282] width 23 height 12
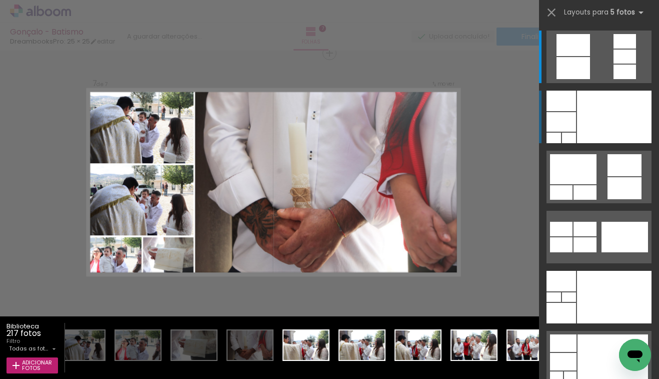
scroll to position [1561, 0]
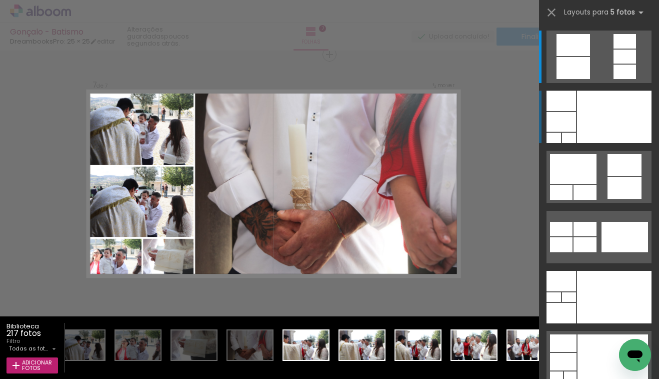
click at [572, 132] on quentale-layouter at bounding box center [599, 117] width 105 height 53
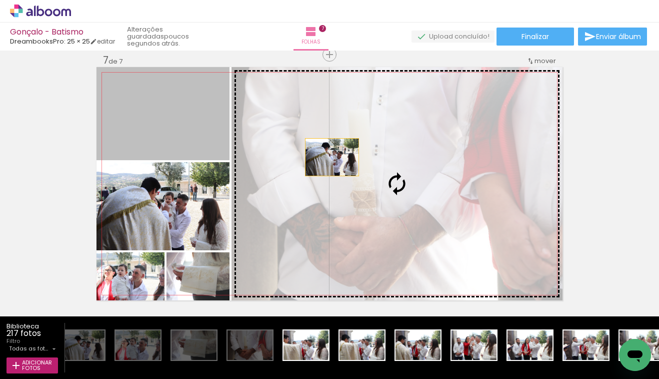
drag, startPoint x: 188, startPoint y: 138, endPoint x: 332, endPoint y: 157, distance: 145.4
click at [0, 0] on slot at bounding box center [0, 0] width 0 height 0
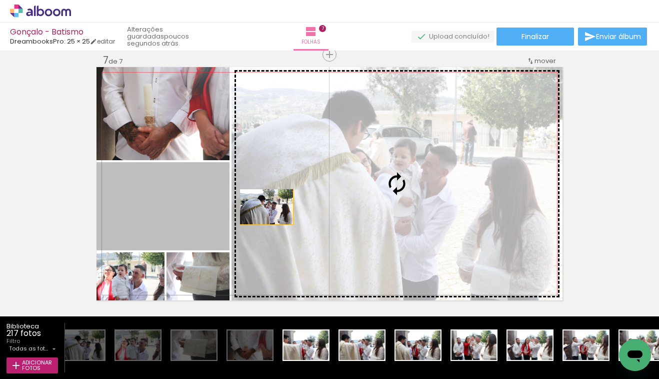
drag, startPoint x: 183, startPoint y: 216, endPoint x: 267, endPoint y: 207, distance: 84.6
click at [0, 0] on slot at bounding box center [0, 0] width 0 height 0
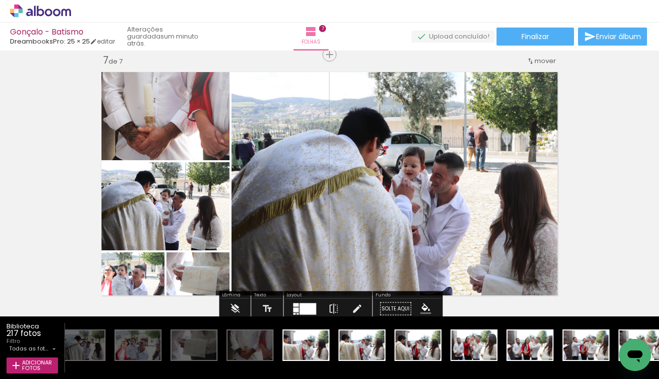
scroll to position [1582, 0]
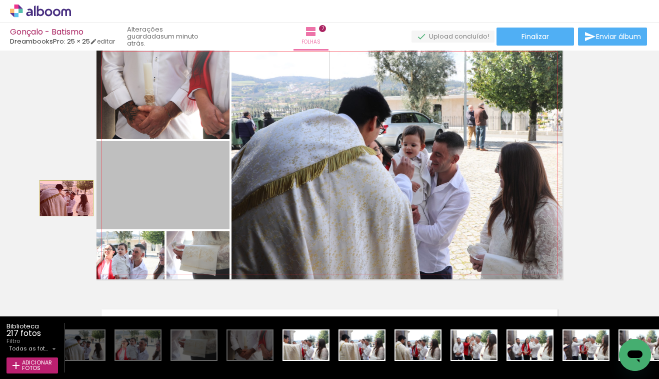
drag, startPoint x: 137, startPoint y: 202, endPoint x: 67, endPoint y: 198, distance: 70.6
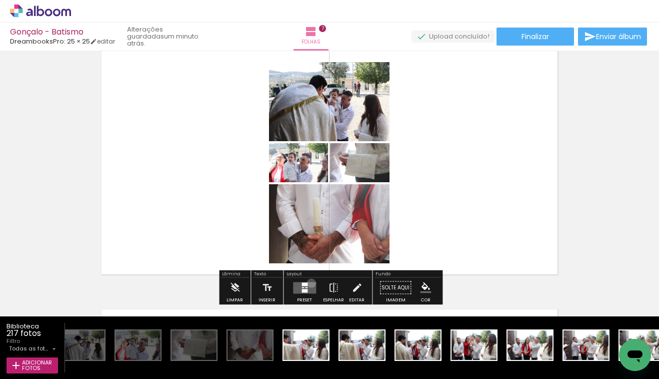
click at [309, 283] on quentale-layouter at bounding box center [304, 288] width 23 height 12
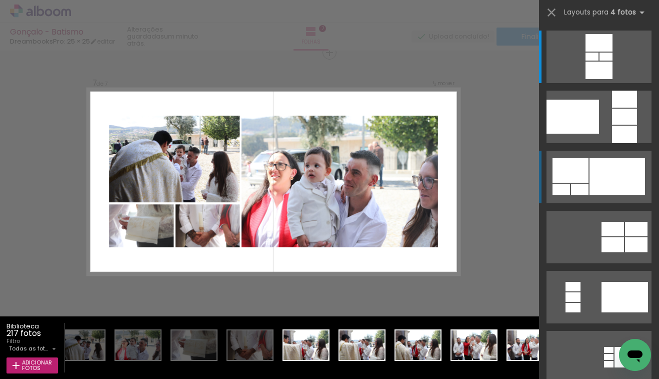
scroll to position [1561, 0]
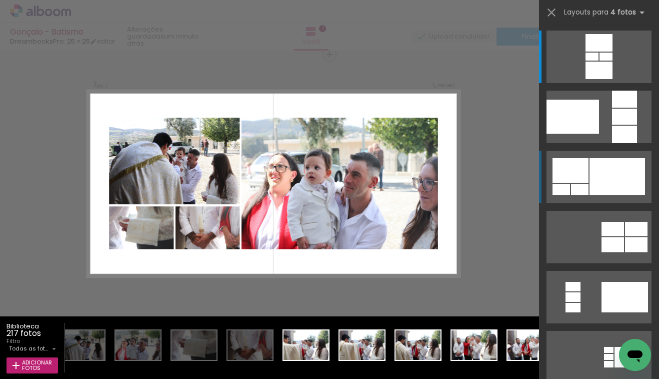
click at [622, 172] on div at bounding box center [618, 176] width 56 height 37
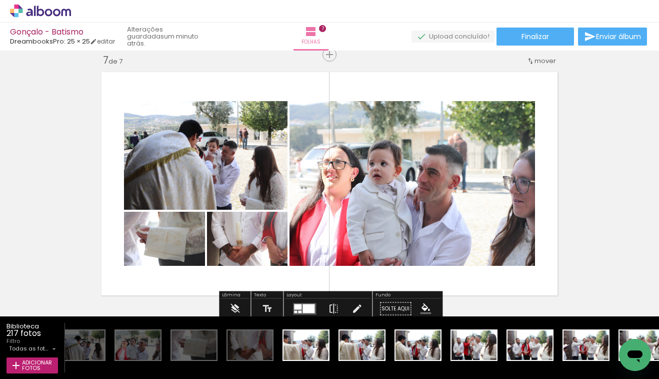
click at [304, 303] on quentale-layouter at bounding box center [304, 309] width 23 height 12
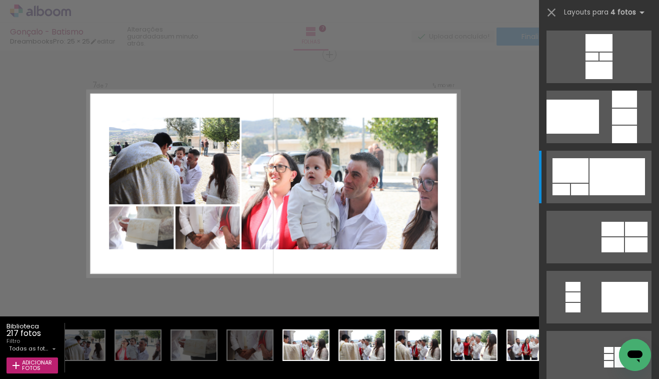
scroll to position [120, 0]
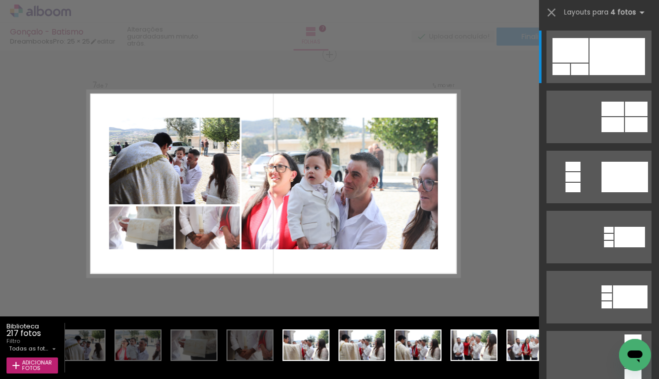
click at [291, 259] on quentale-layouter at bounding box center [273, 184] width 373 height 187
click at [554, 16] on iron-icon at bounding box center [552, 13] width 14 height 14
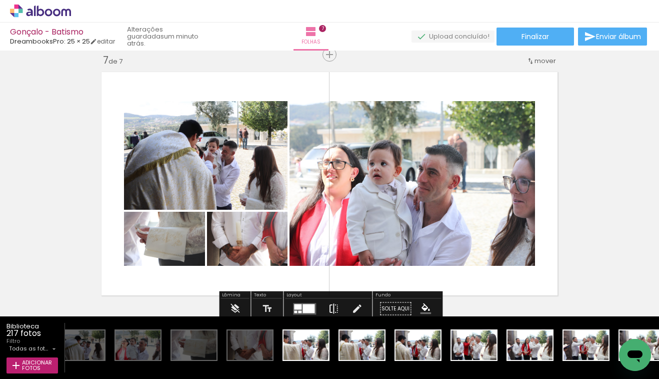
click at [332, 309] on iron-icon at bounding box center [333, 309] width 11 height 20
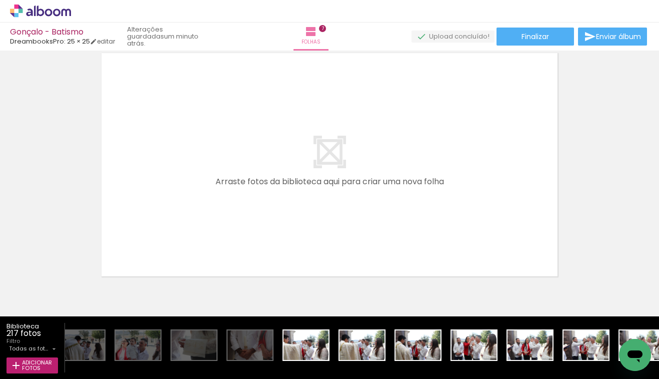
scroll to position [0, 0]
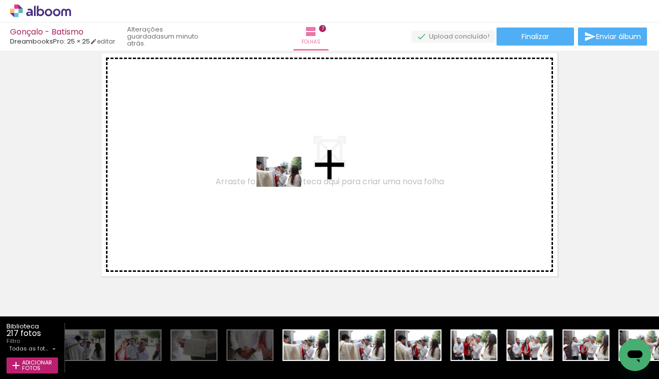
drag, startPoint x: 322, startPoint y: 350, endPoint x: 287, endPoint y: 187, distance: 166.8
click at [287, 187] on quentale-workspace at bounding box center [329, 189] width 659 height 379
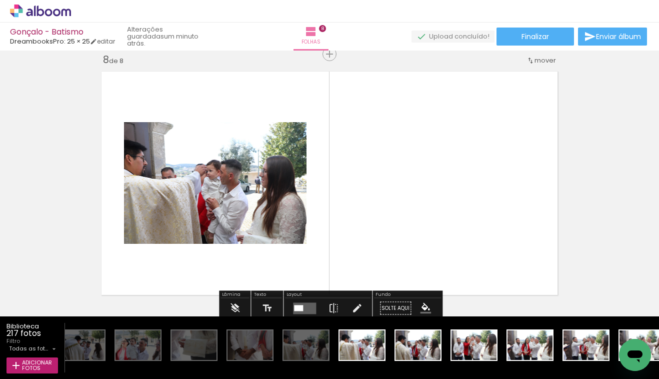
scroll to position [1820, 0]
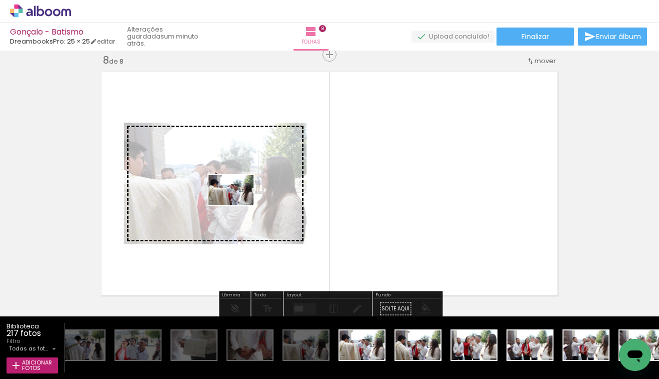
drag, startPoint x: 362, startPoint y: 342, endPoint x: 239, endPoint y: 205, distance: 184.6
click at [239, 205] on quentale-workspace at bounding box center [329, 189] width 659 height 379
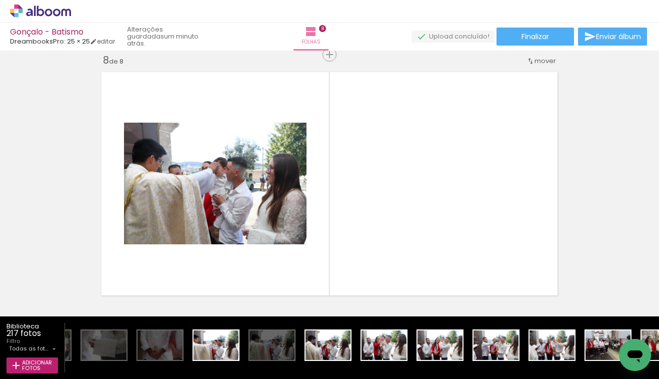
scroll to position [0, 5661]
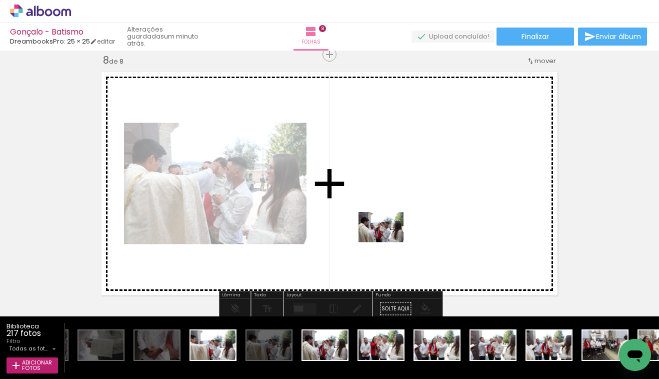
drag, startPoint x: 328, startPoint y: 339, endPoint x: 389, endPoint y: 242, distance: 115.3
click at [389, 242] on quentale-workspace at bounding box center [329, 189] width 659 height 379
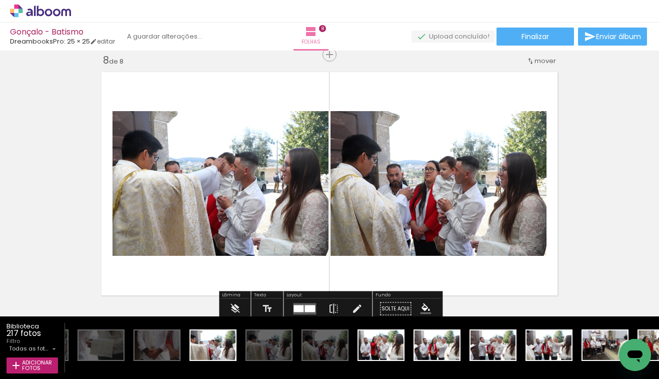
scroll to position [1820, 0]
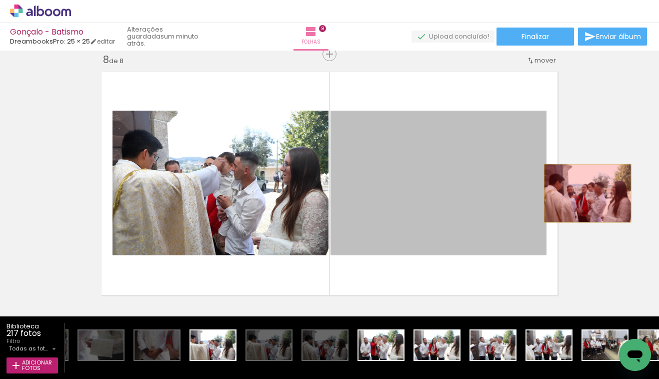
drag, startPoint x: 460, startPoint y: 199, endPoint x: 588, endPoint y: 193, distance: 127.7
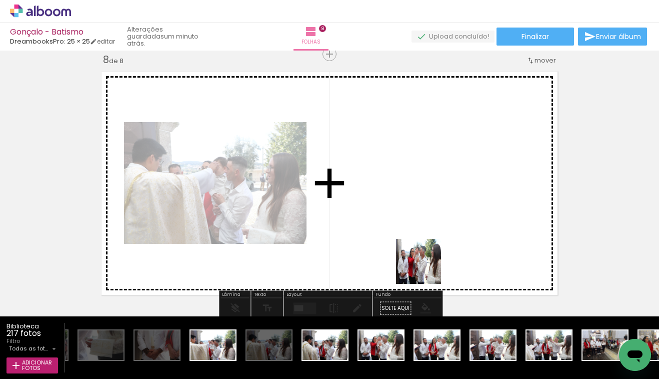
drag, startPoint x: 391, startPoint y: 344, endPoint x: 433, endPoint y: 252, distance: 101.2
click at [433, 252] on quentale-workspace at bounding box center [329, 189] width 659 height 379
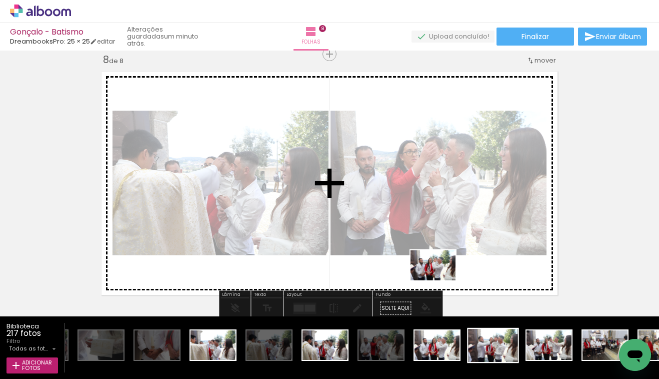
drag, startPoint x: 437, startPoint y: 339, endPoint x: 481, endPoint y: 342, distance: 44.6
click at [441, 280] on quentale-workspace at bounding box center [329, 189] width 659 height 379
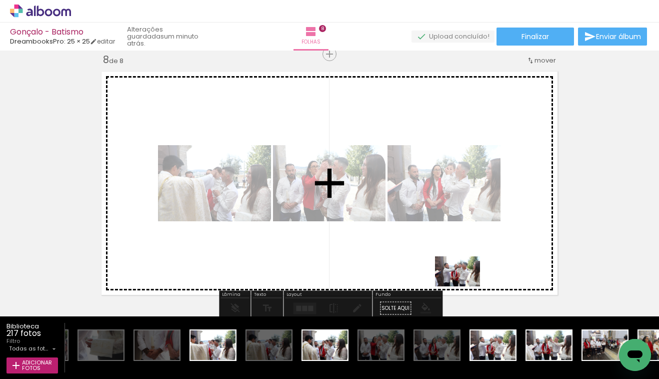
drag, startPoint x: 489, startPoint y: 354, endPoint x: 472, endPoint y: 292, distance: 64.5
click at [472, 292] on quentale-workspace at bounding box center [329, 189] width 659 height 379
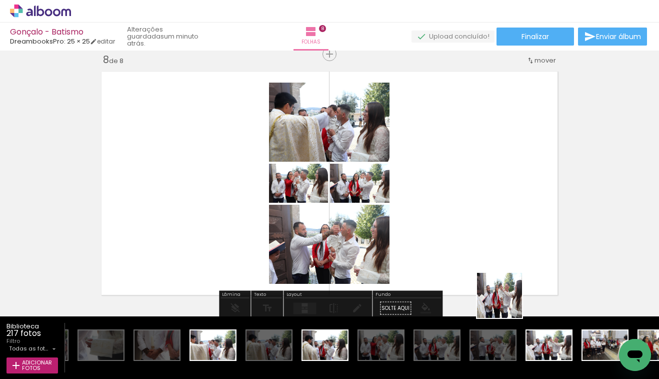
click at [484, 278] on quentale-workspace at bounding box center [329, 189] width 659 height 379
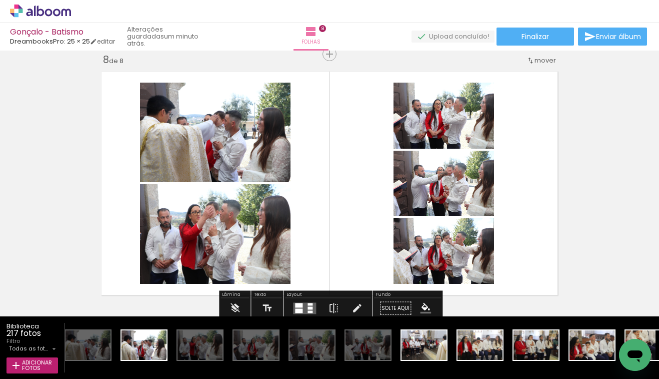
scroll to position [0, 5845]
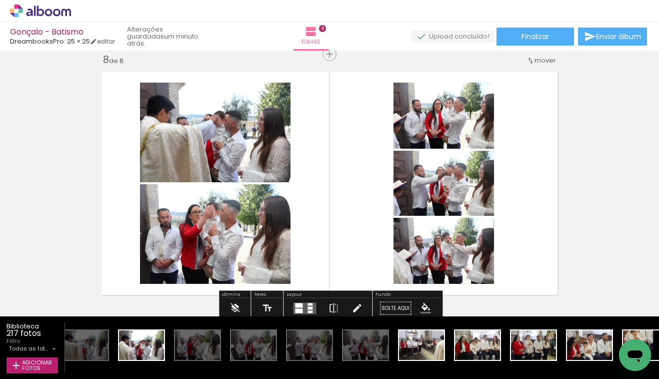
click at [300, 306] on div at bounding box center [299, 305] width 8 height 5
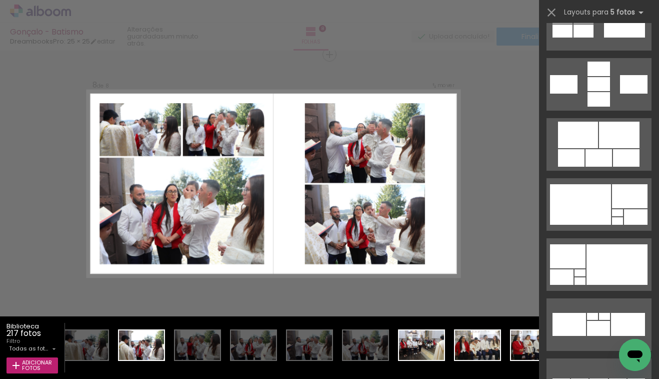
scroll to position [633, 0]
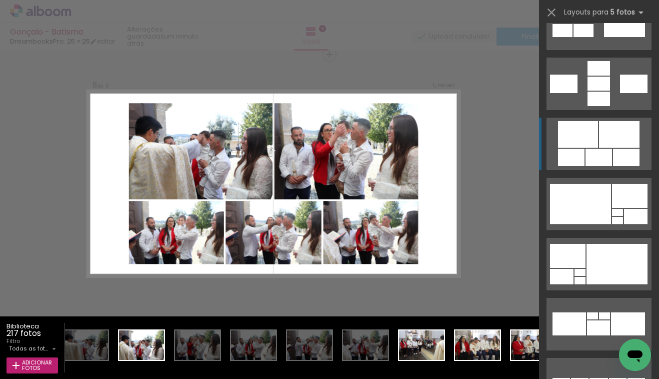
click at [612, 209] on div at bounding box center [617, 212] width 11 height 7
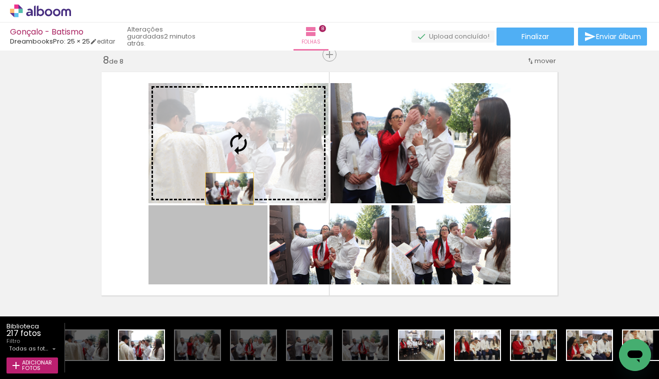
drag, startPoint x: 227, startPoint y: 255, endPoint x: 231, endPoint y: 165, distance: 90.6
click at [0, 0] on slot at bounding box center [0, 0] width 0 height 0
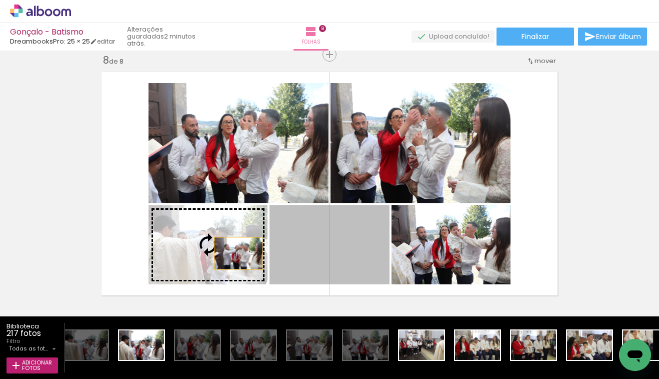
drag, startPoint x: 311, startPoint y: 255, endPoint x: 239, endPoint y: 253, distance: 72.1
click at [0, 0] on slot at bounding box center [0, 0] width 0 height 0
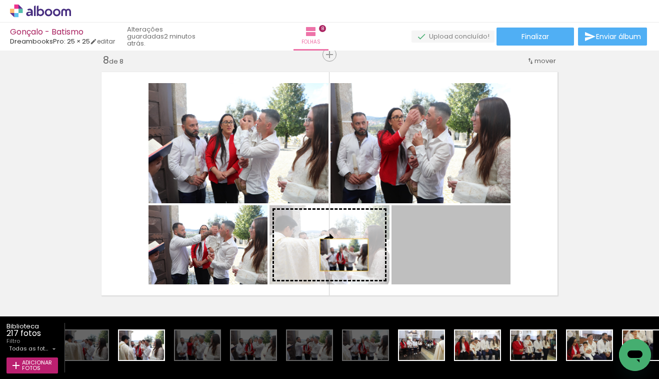
drag, startPoint x: 439, startPoint y: 256, endPoint x: 344, endPoint y: 255, distance: 94.6
click at [0, 0] on slot at bounding box center [0, 0] width 0 height 0
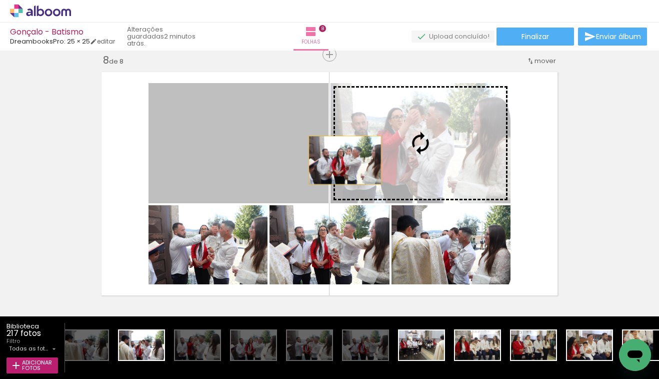
drag, startPoint x: 306, startPoint y: 163, endPoint x: 345, endPoint y: 160, distance: 39.6
click at [0, 0] on slot at bounding box center [0, 0] width 0 height 0
